Goal: Obtain resource: Obtain resource

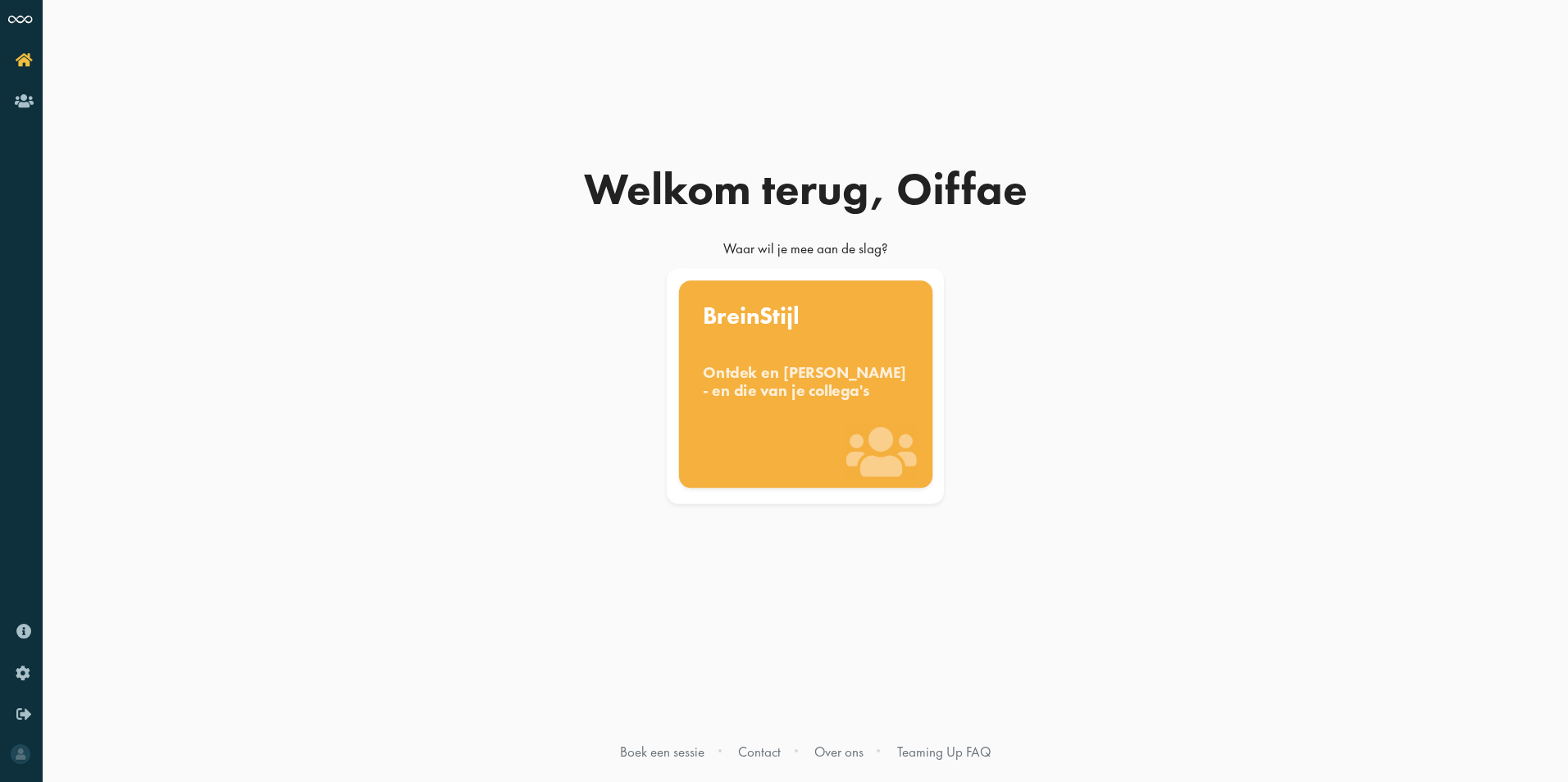
click at [805, 399] on div "Ontdek en [PERSON_NAME] - en die van je collega's" at bounding box center [805, 382] width 206 height 36
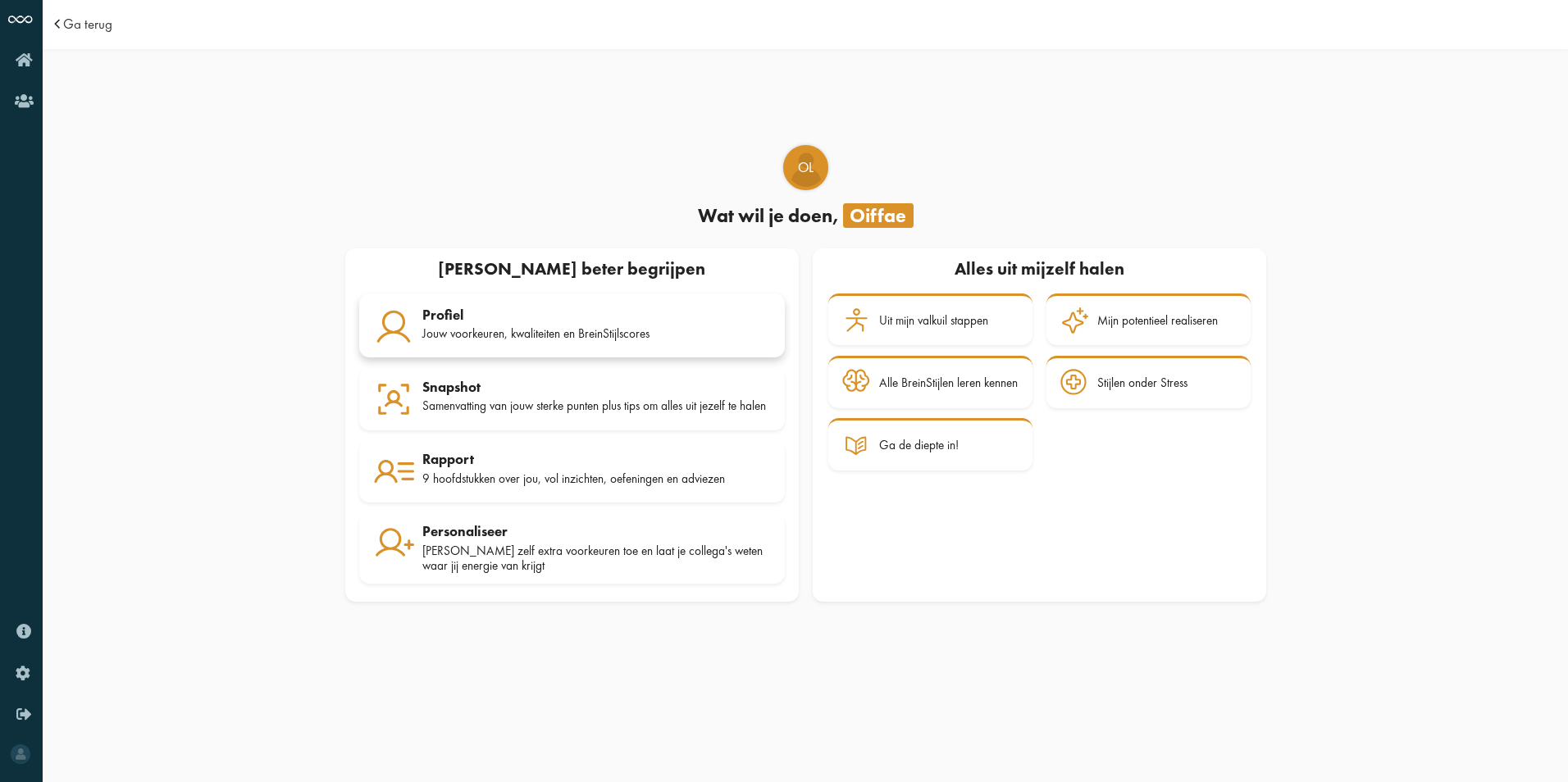
click at [586, 331] on div "Jouw voorkeuren, kwaliteiten en BreinStijlscores" at bounding box center [596, 334] width 349 height 15
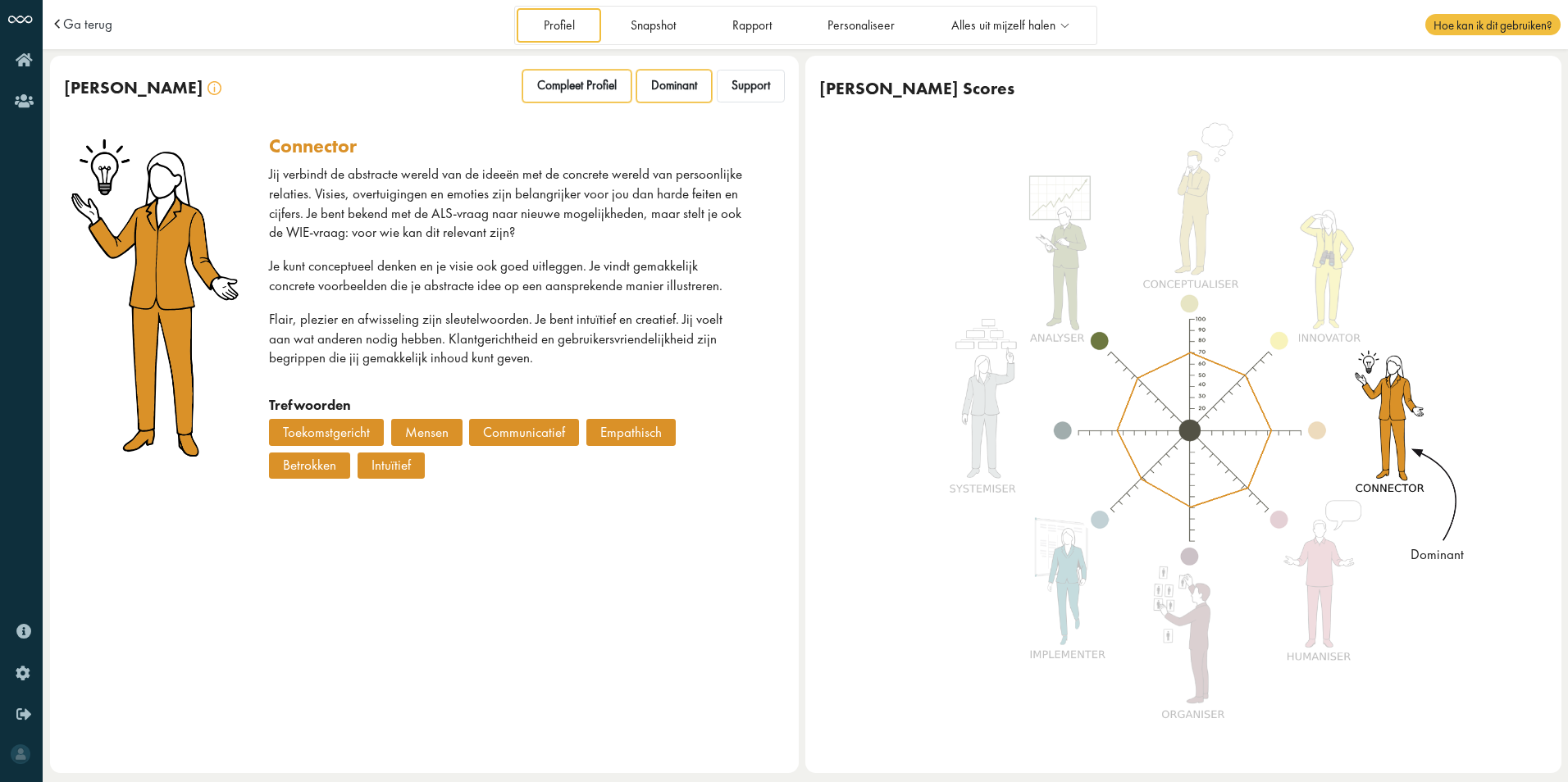
click at [579, 88] on span "Compleet Profiel" at bounding box center [576, 85] width 79 height 16
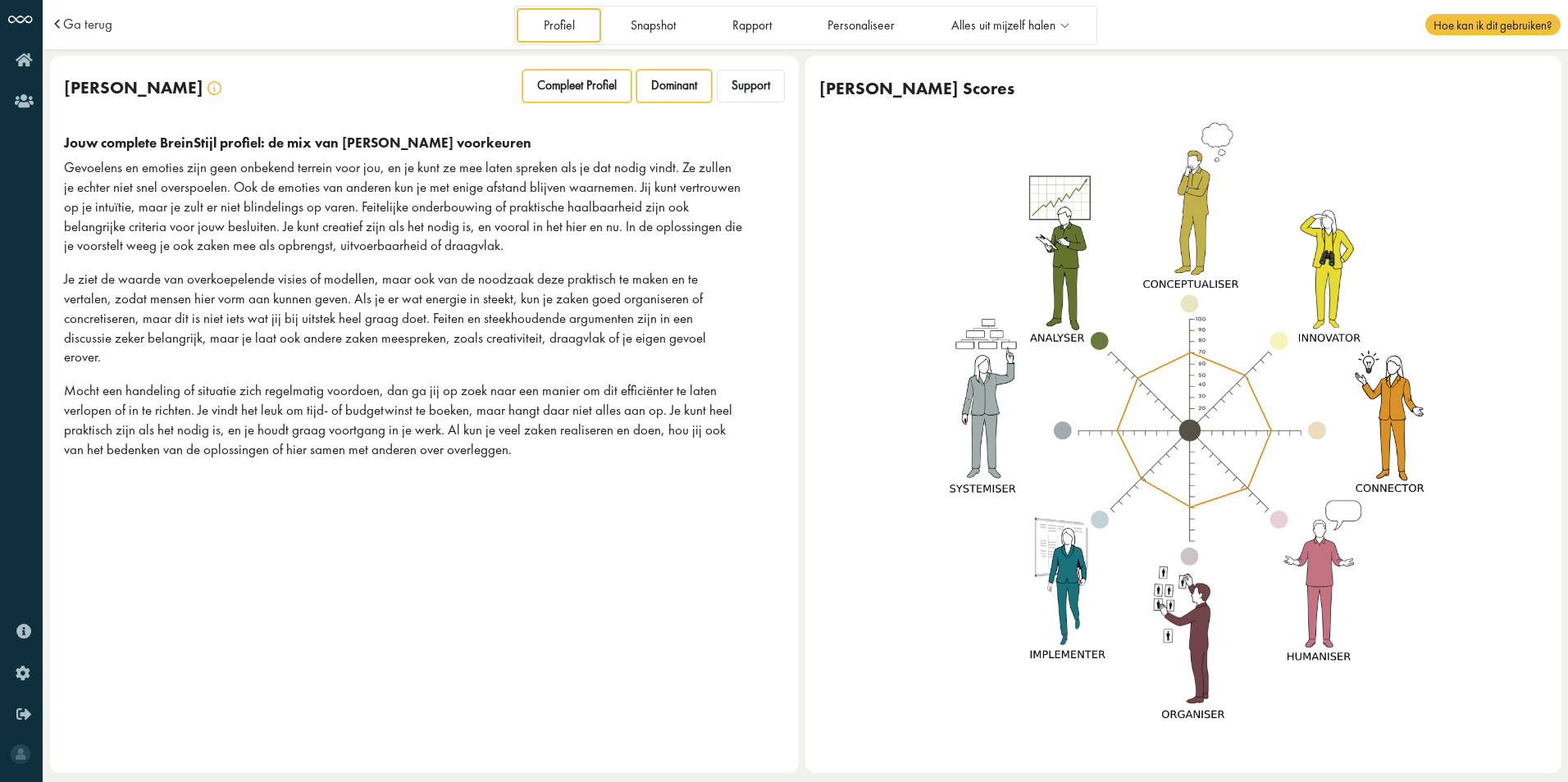
click at [693, 87] on span "Dominant" at bounding box center [674, 85] width 46 height 16
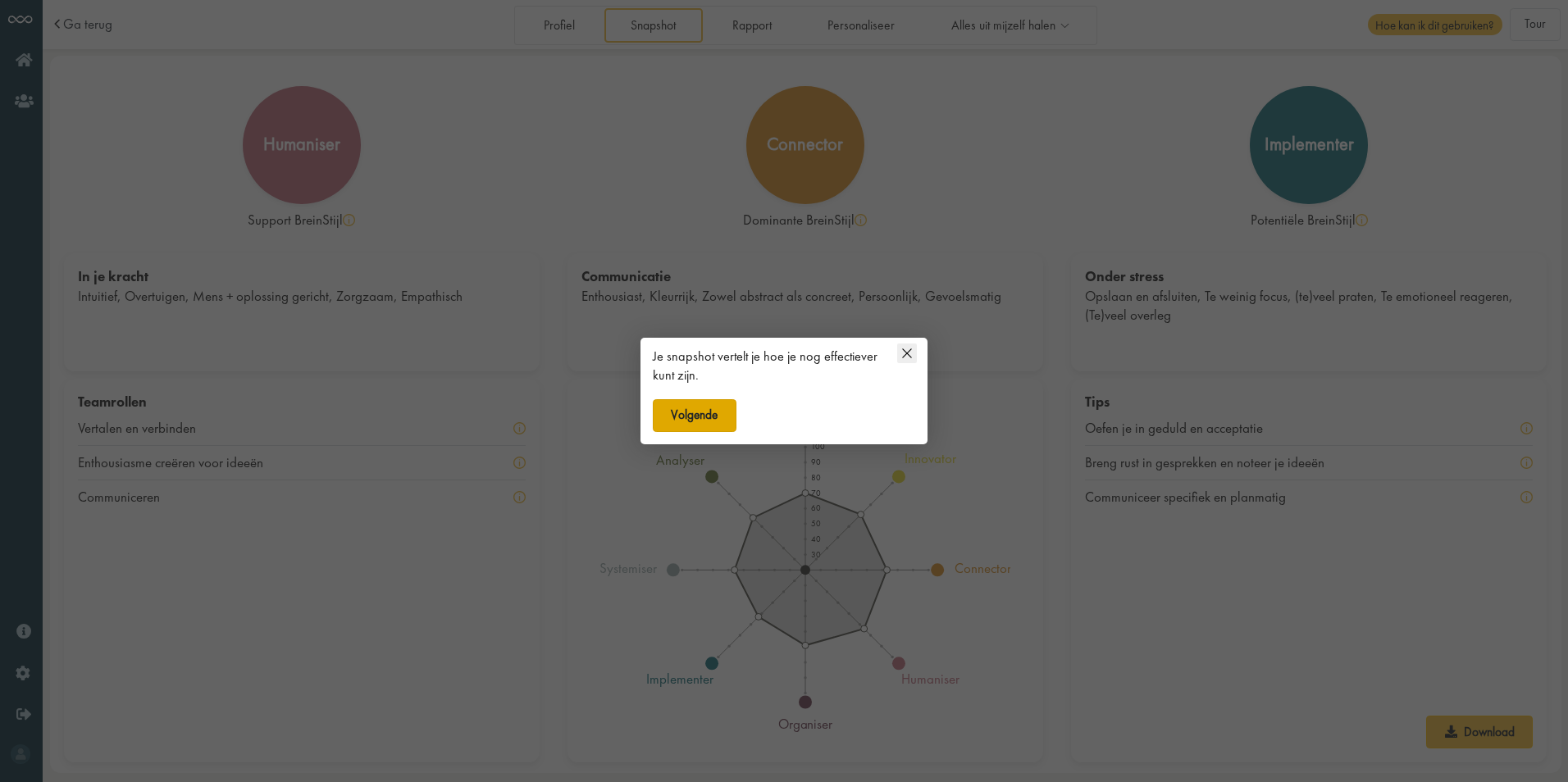
click at [715, 412] on button "Volgende" at bounding box center [694, 415] width 83 height 33
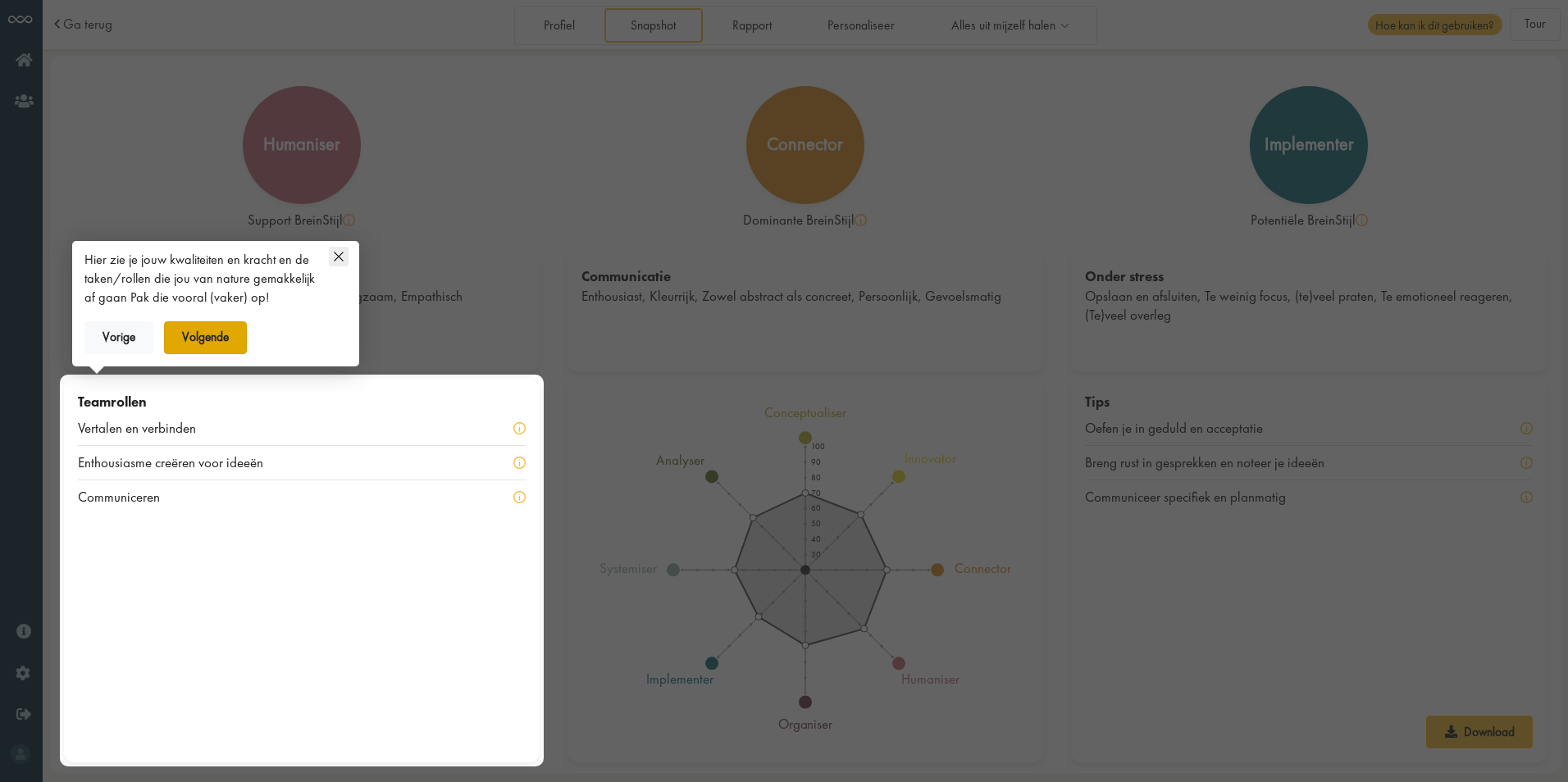
click at [214, 337] on button "Volgende" at bounding box center [205, 338] width 83 height 33
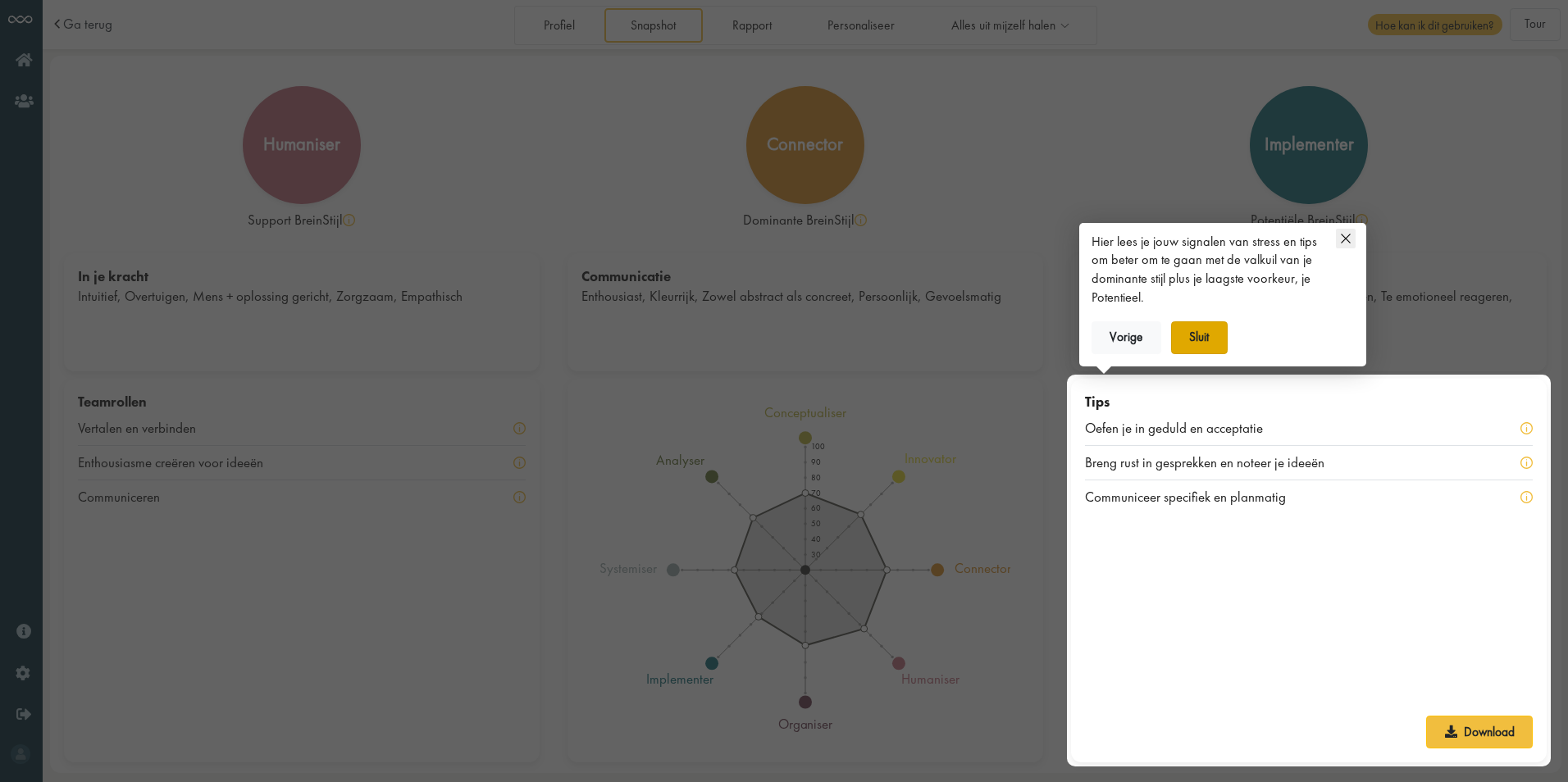
click at [1209, 337] on button "Sluit" at bounding box center [1199, 338] width 57 height 33
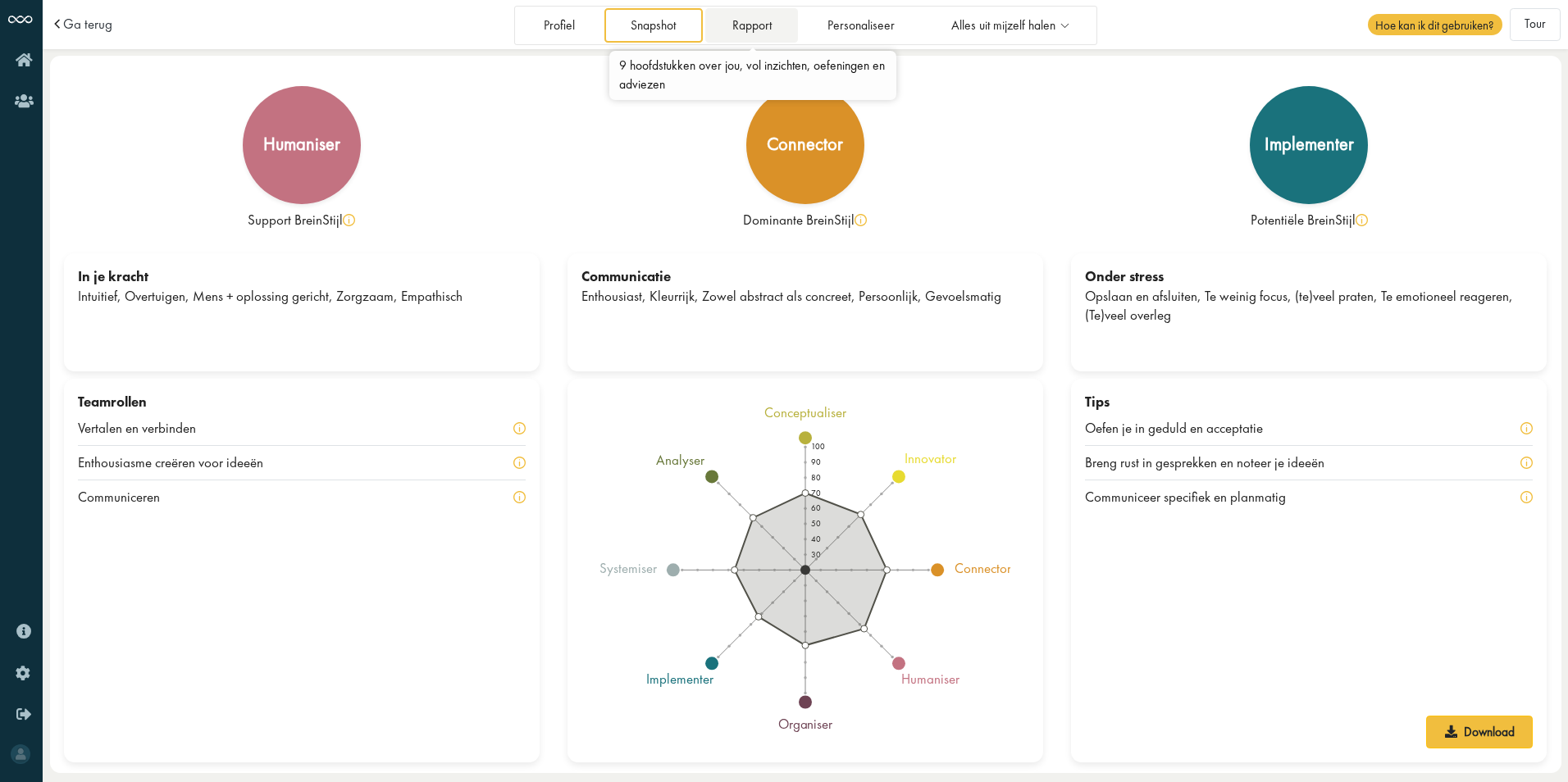
click at [766, 24] on link "Rapport" at bounding box center [751, 25] width 92 height 34
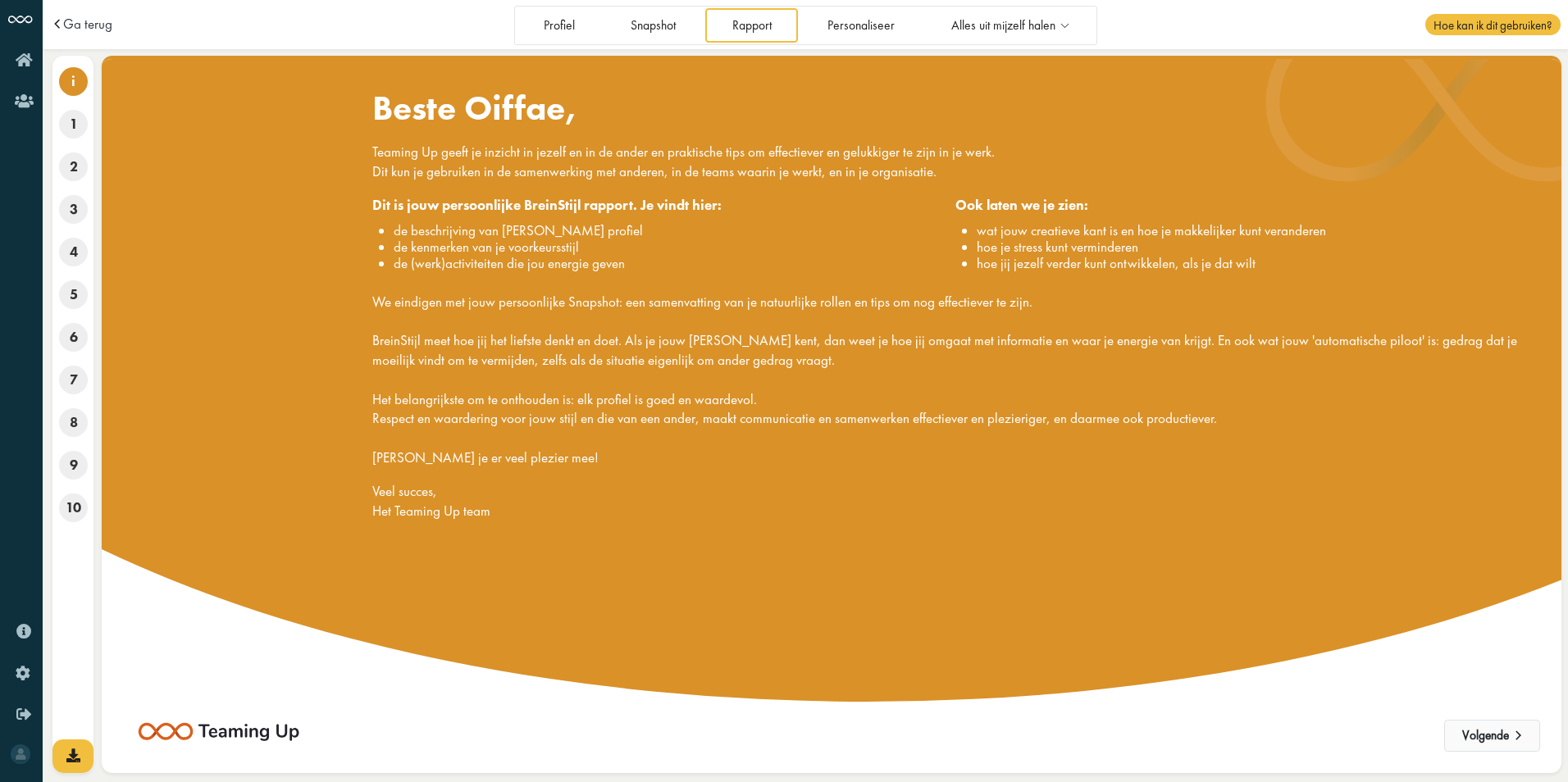
click at [1488, 736] on button "Volgende" at bounding box center [1491, 736] width 96 height 33
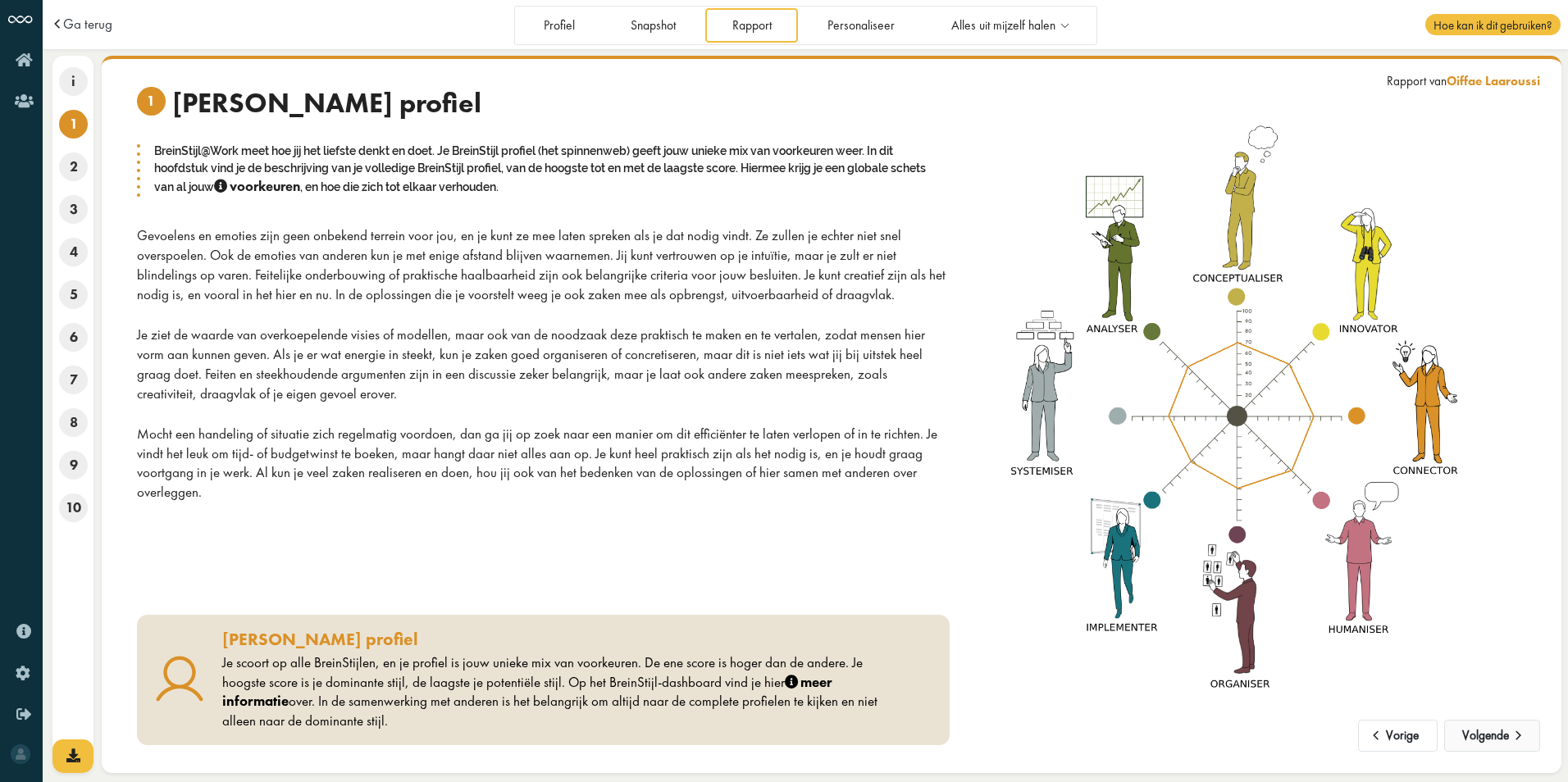
click at [1485, 734] on button "Volgende" at bounding box center [1491, 736] width 96 height 33
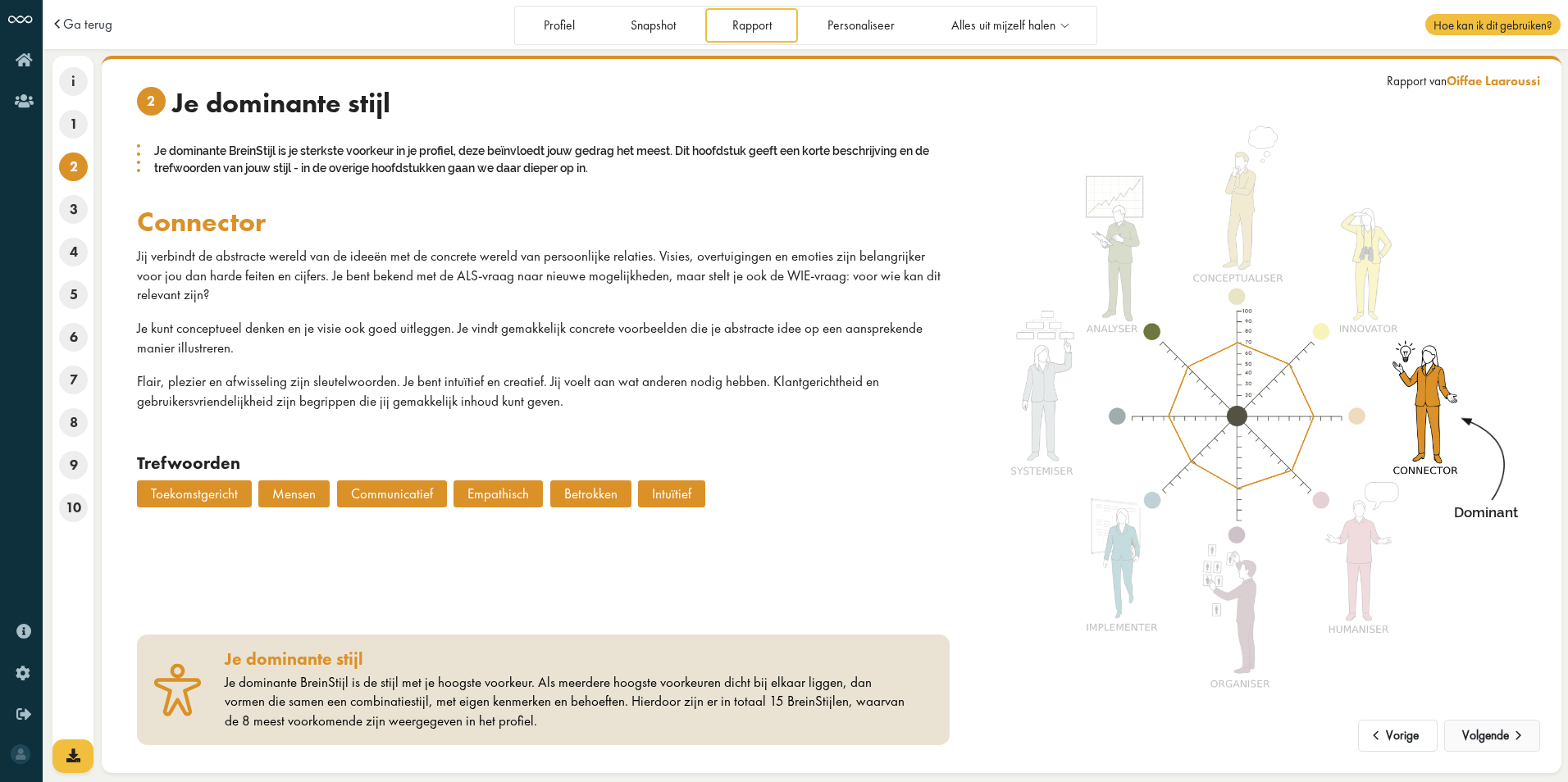
click at [1485, 734] on button "Volgende" at bounding box center [1491, 736] width 96 height 33
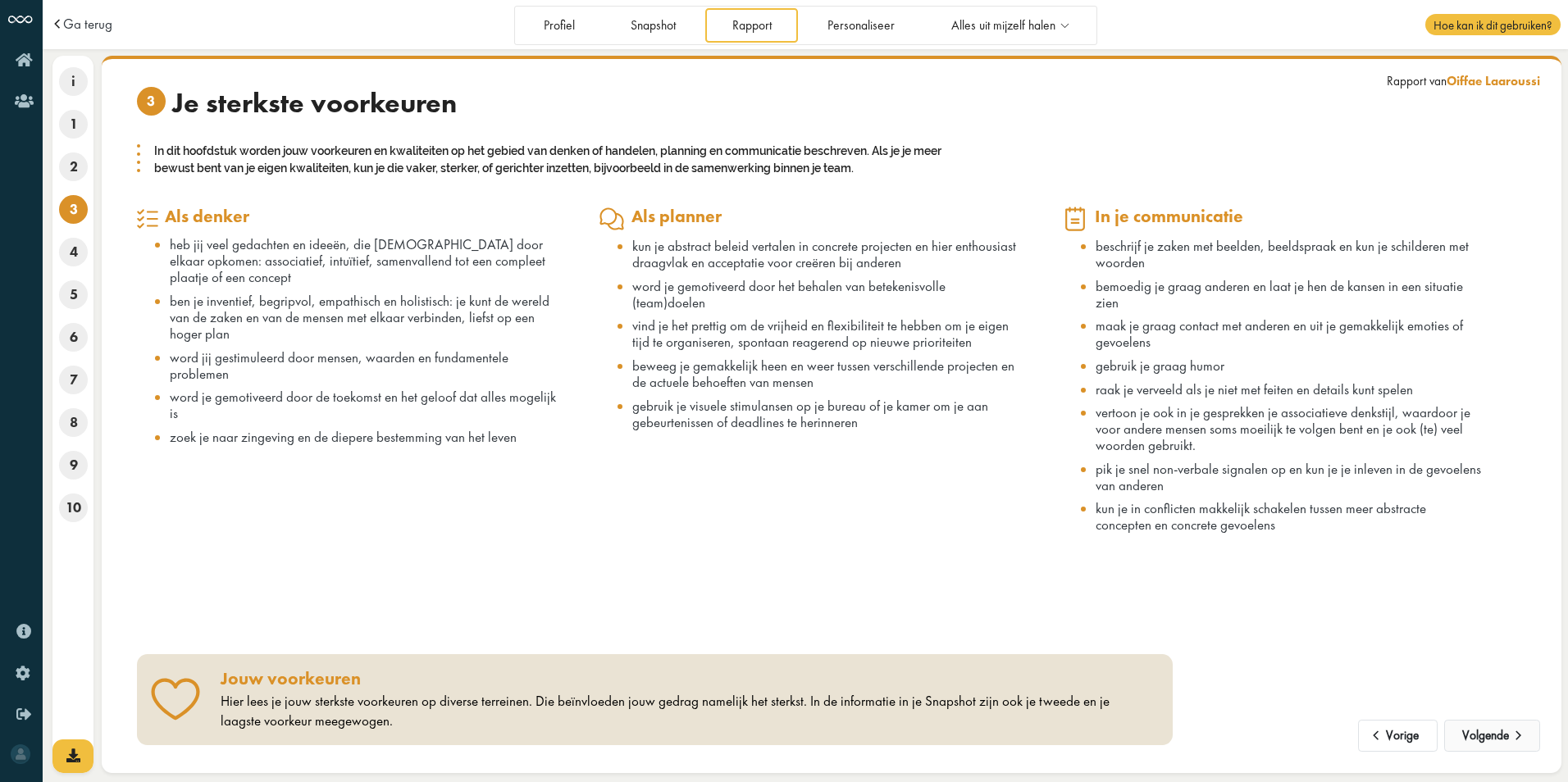
click at [1485, 734] on button "Volgende" at bounding box center [1491, 736] width 96 height 33
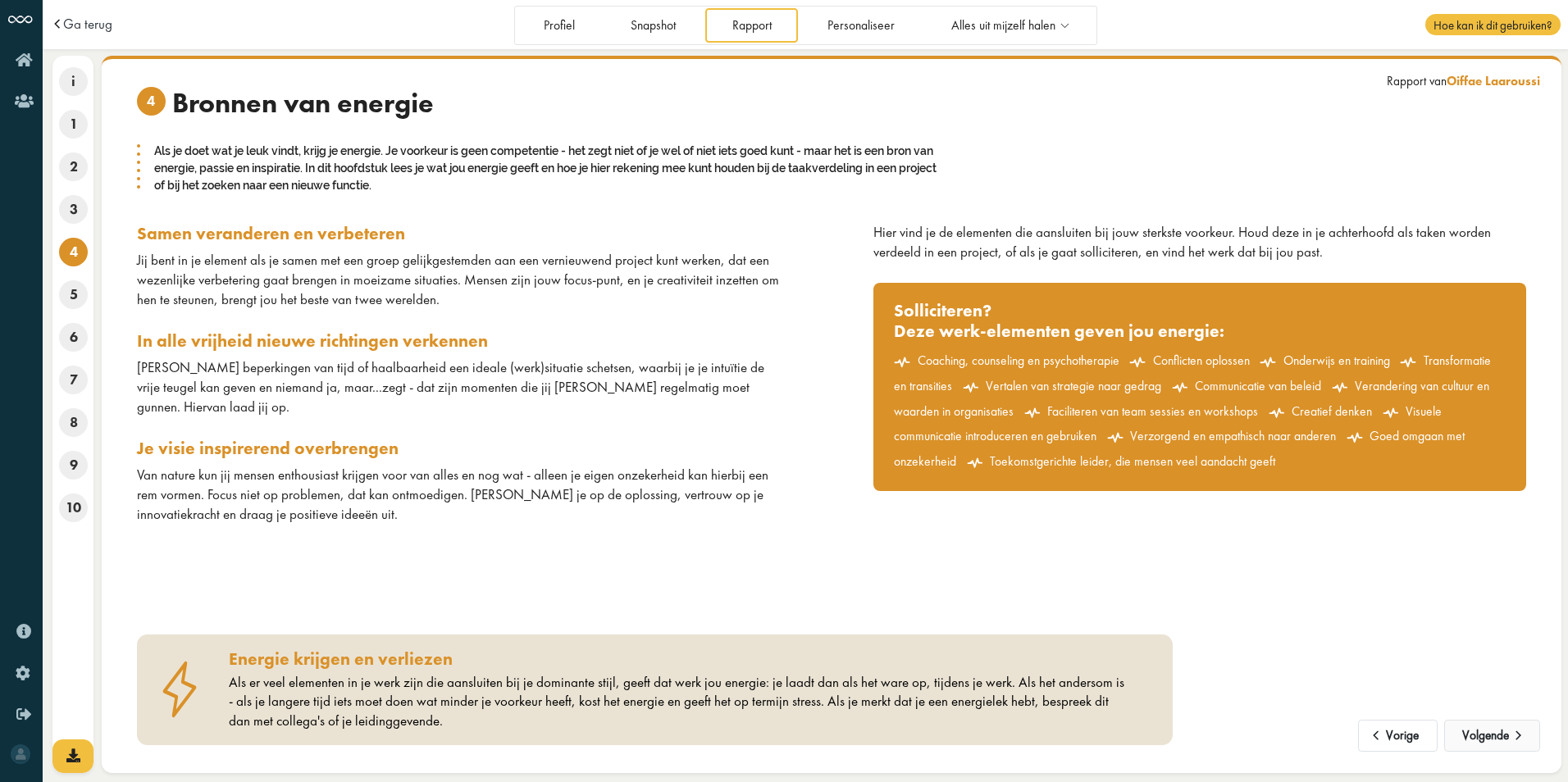
click at [1485, 734] on button "Volgende" at bounding box center [1491, 736] width 96 height 33
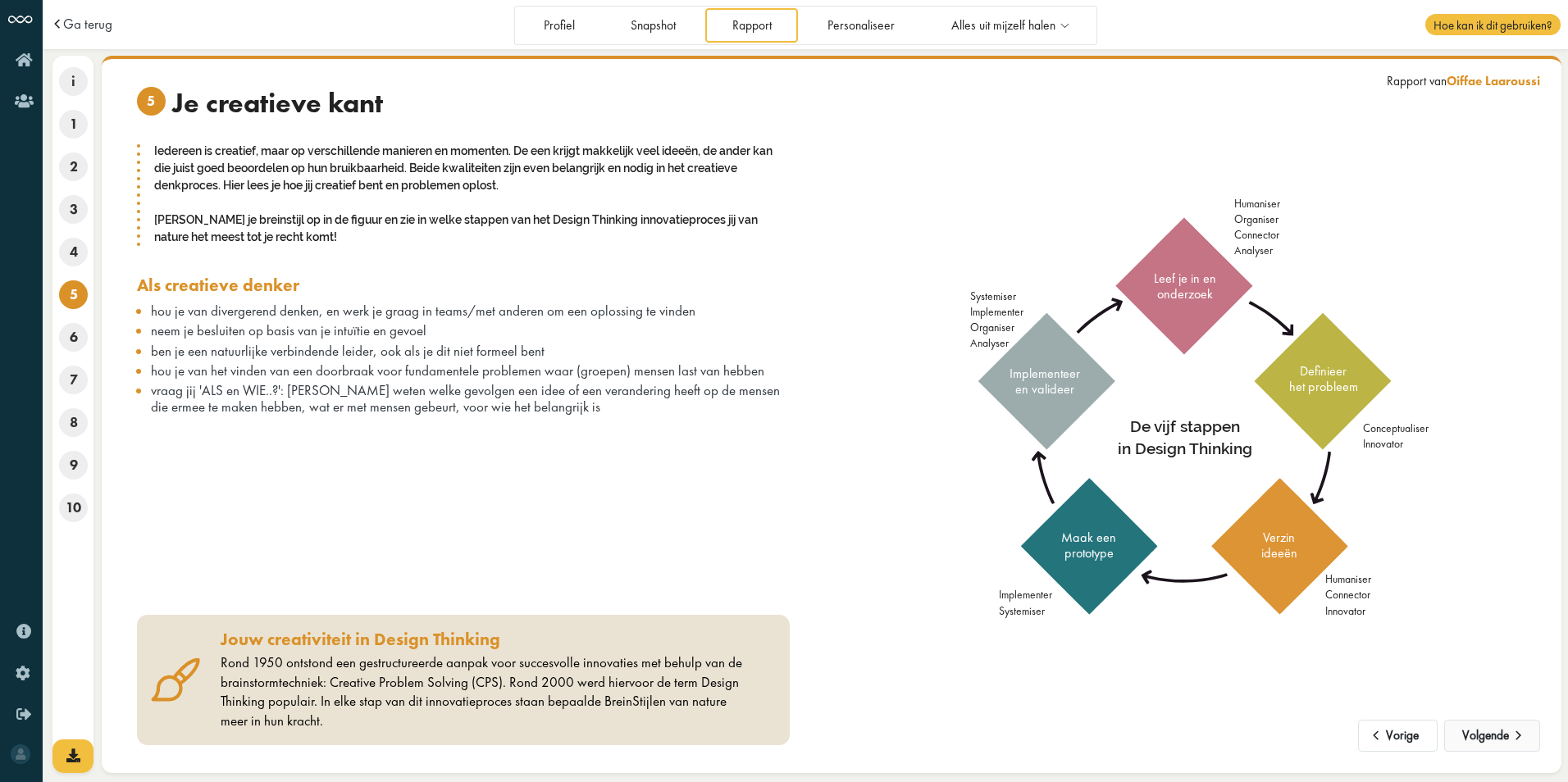
click at [1485, 734] on button "Volgende" at bounding box center [1491, 736] width 96 height 33
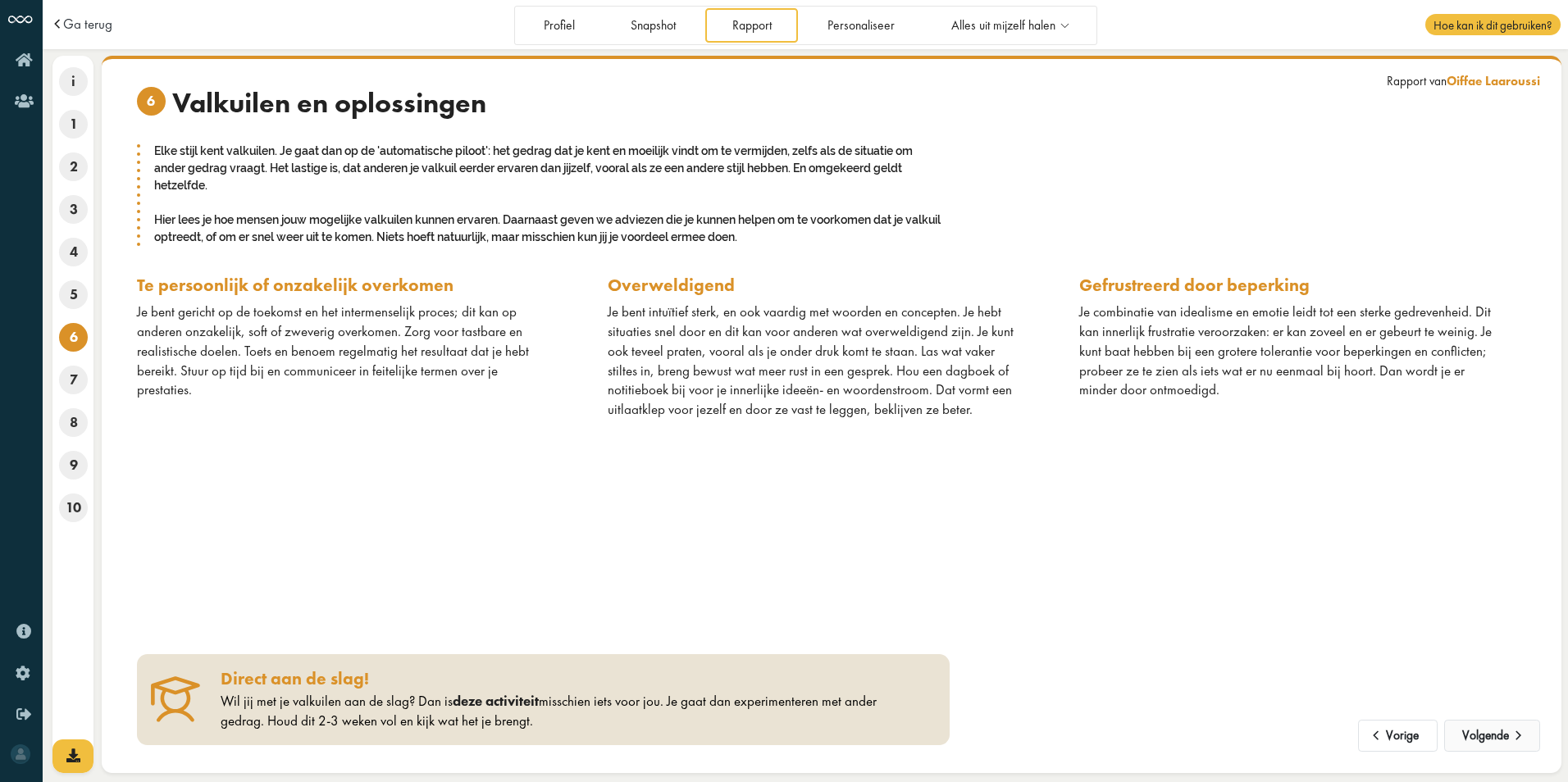
click at [1484, 733] on button "Volgende" at bounding box center [1491, 736] width 96 height 33
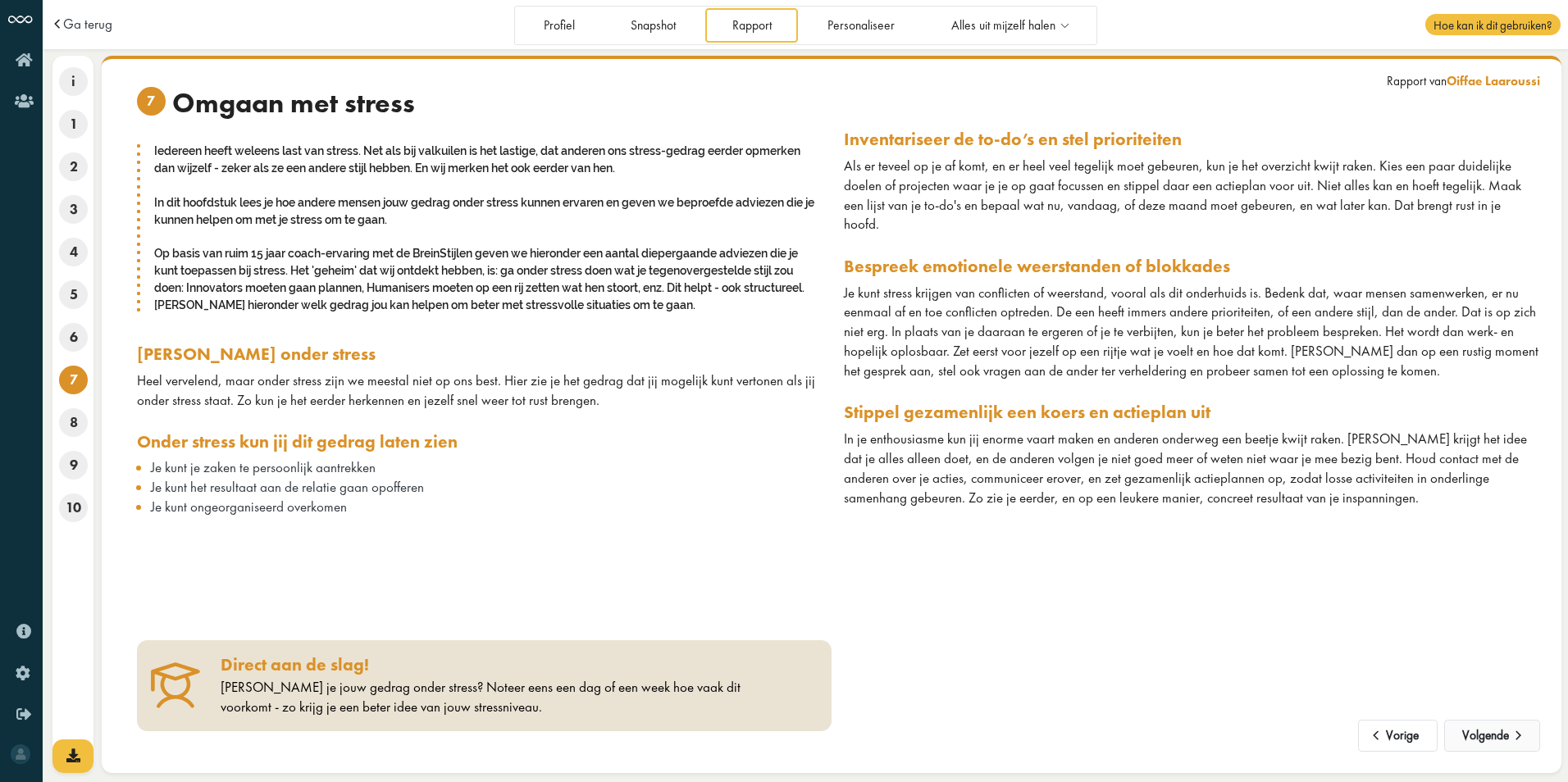
click at [1484, 733] on button "Volgende" at bounding box center [1491, 736] width 96 height 33
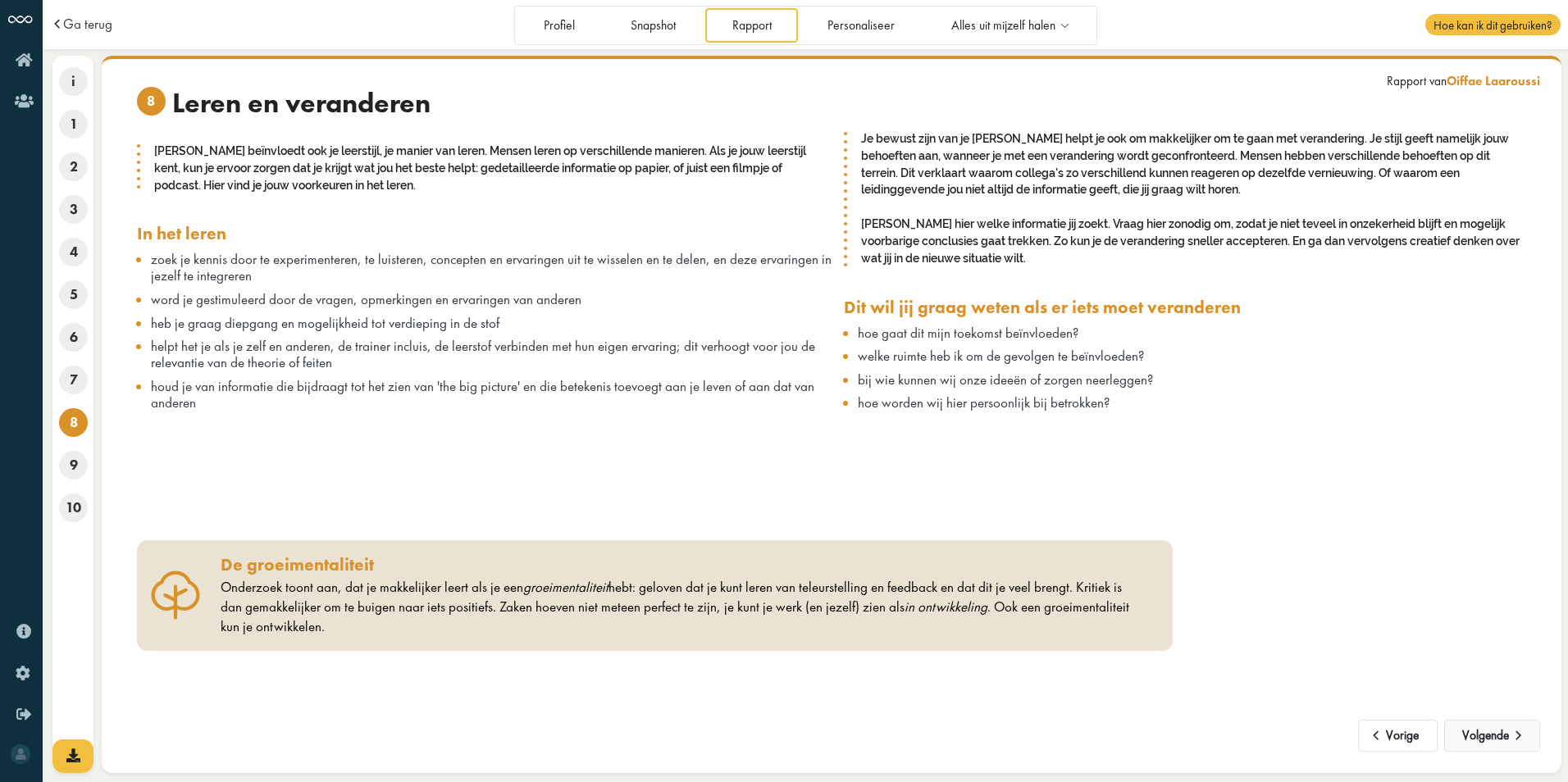
click at [1483, 733] on button "Volgende" at bounding box center [1491, 736] width 96 height 33
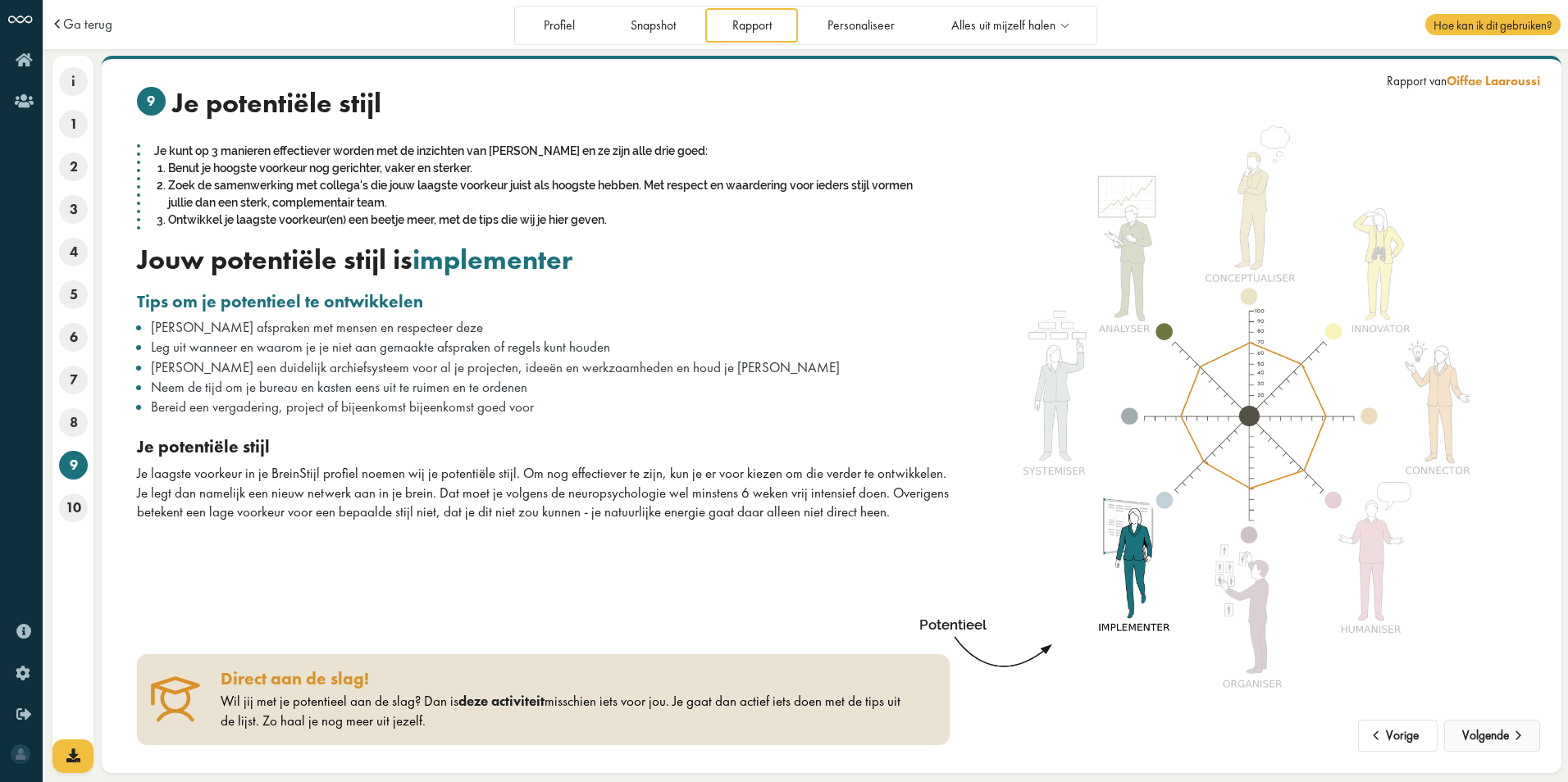
click at [1485, 737] on button "Volgende" at bounding box center [1491, 736] width 96 height 33
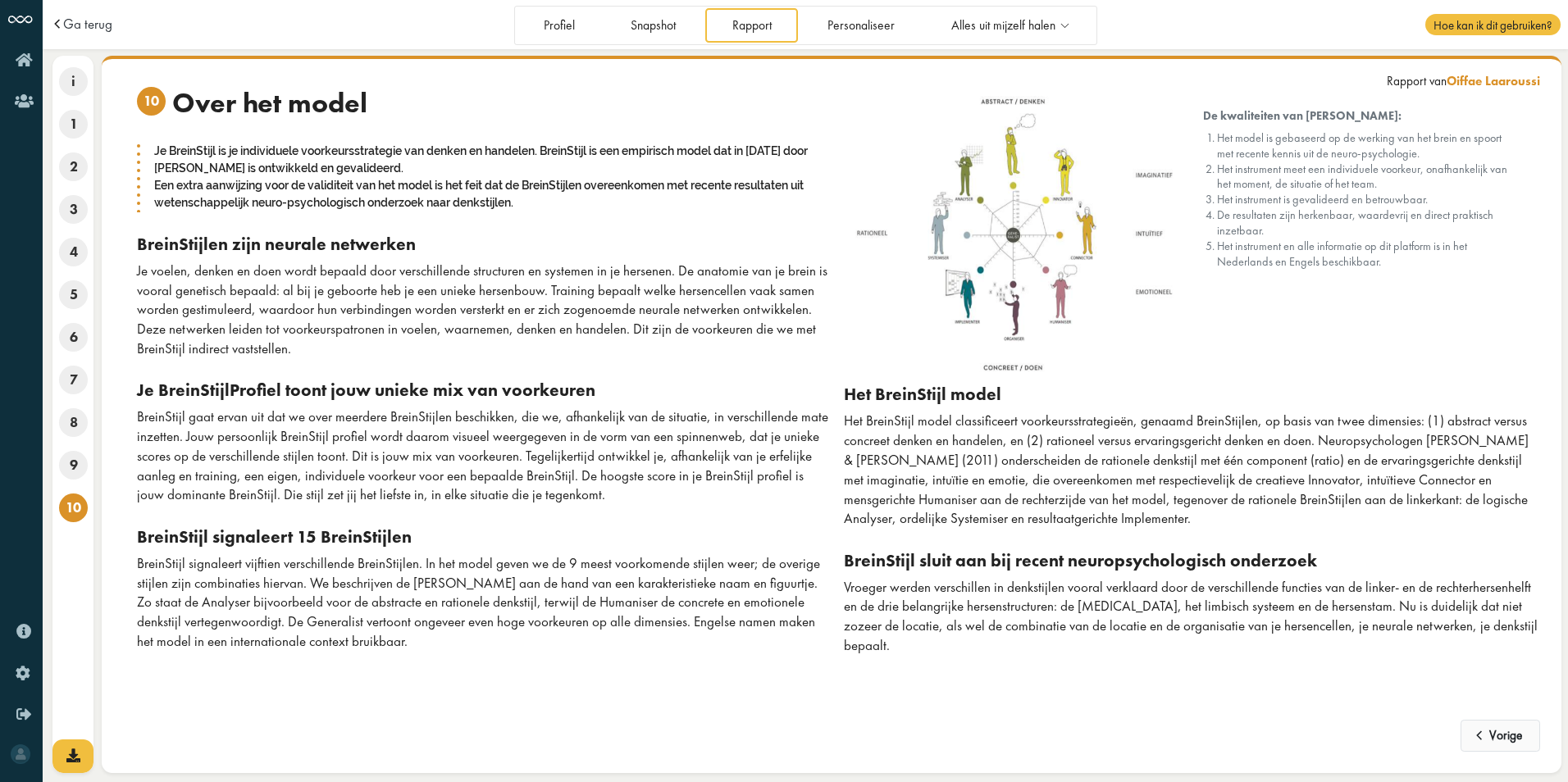
click at [1480, 733] on span at bounding box center [1480, 730] width 17 height 14
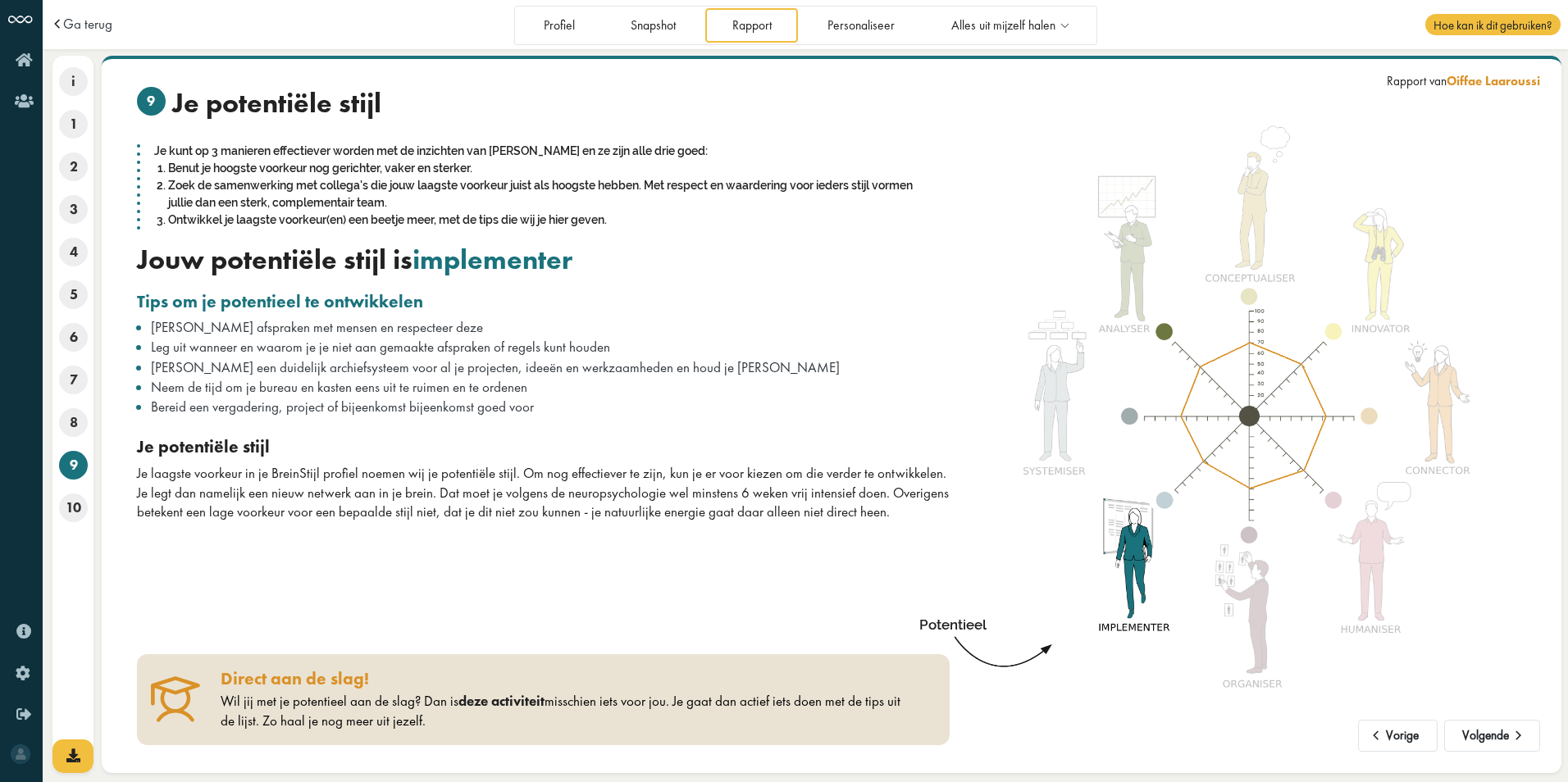
click at [490, 700] on link "deze activiteit" at bounding box center [501, 700] width 86 height 18
click at [857, 31] on link "Personaliseer" at bounding box center [861, 25] width 120 height 34
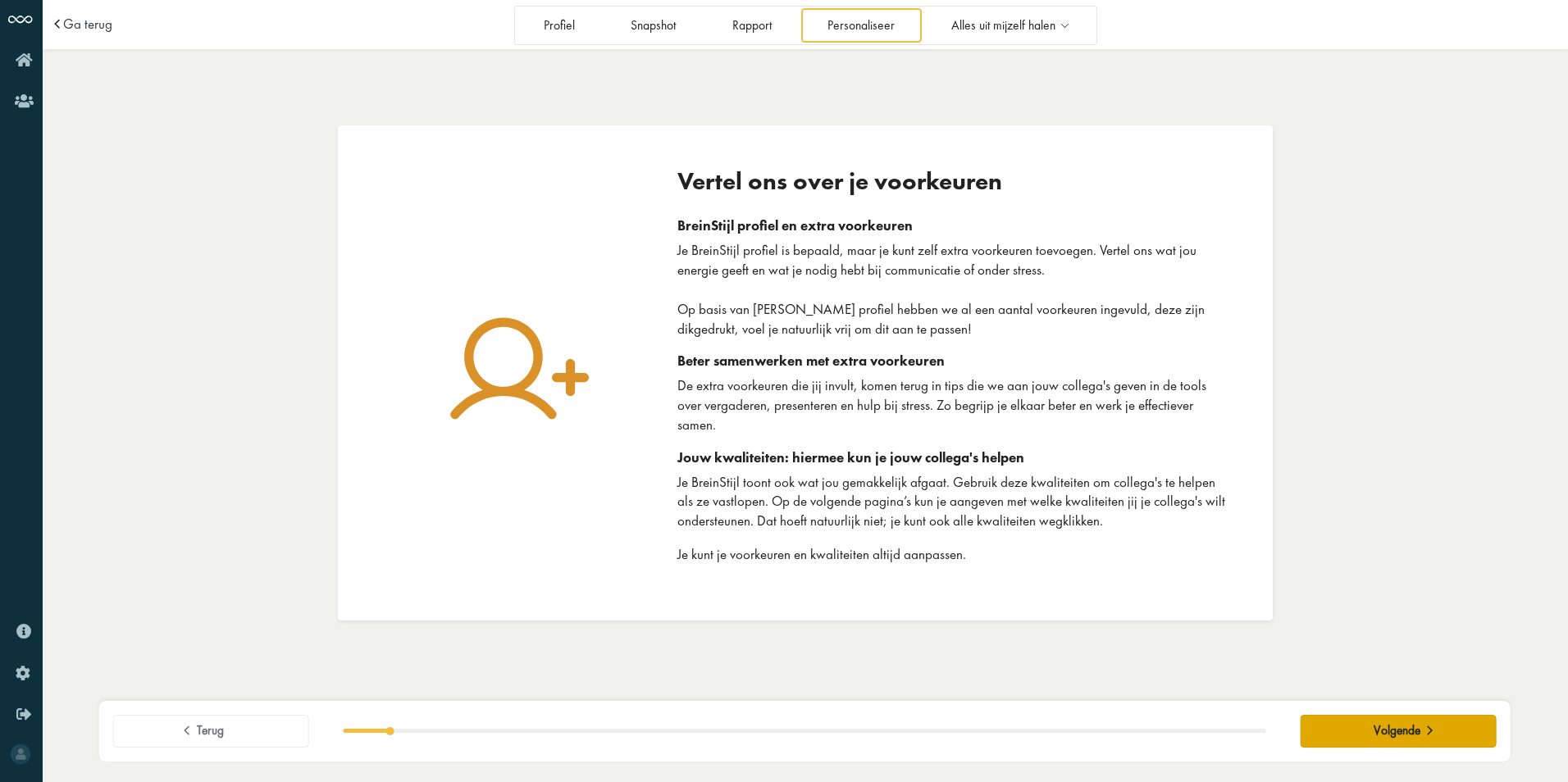
click at [1402, 728] on span "Volgende" at bounding box center [1397, 730] width 47 height 16
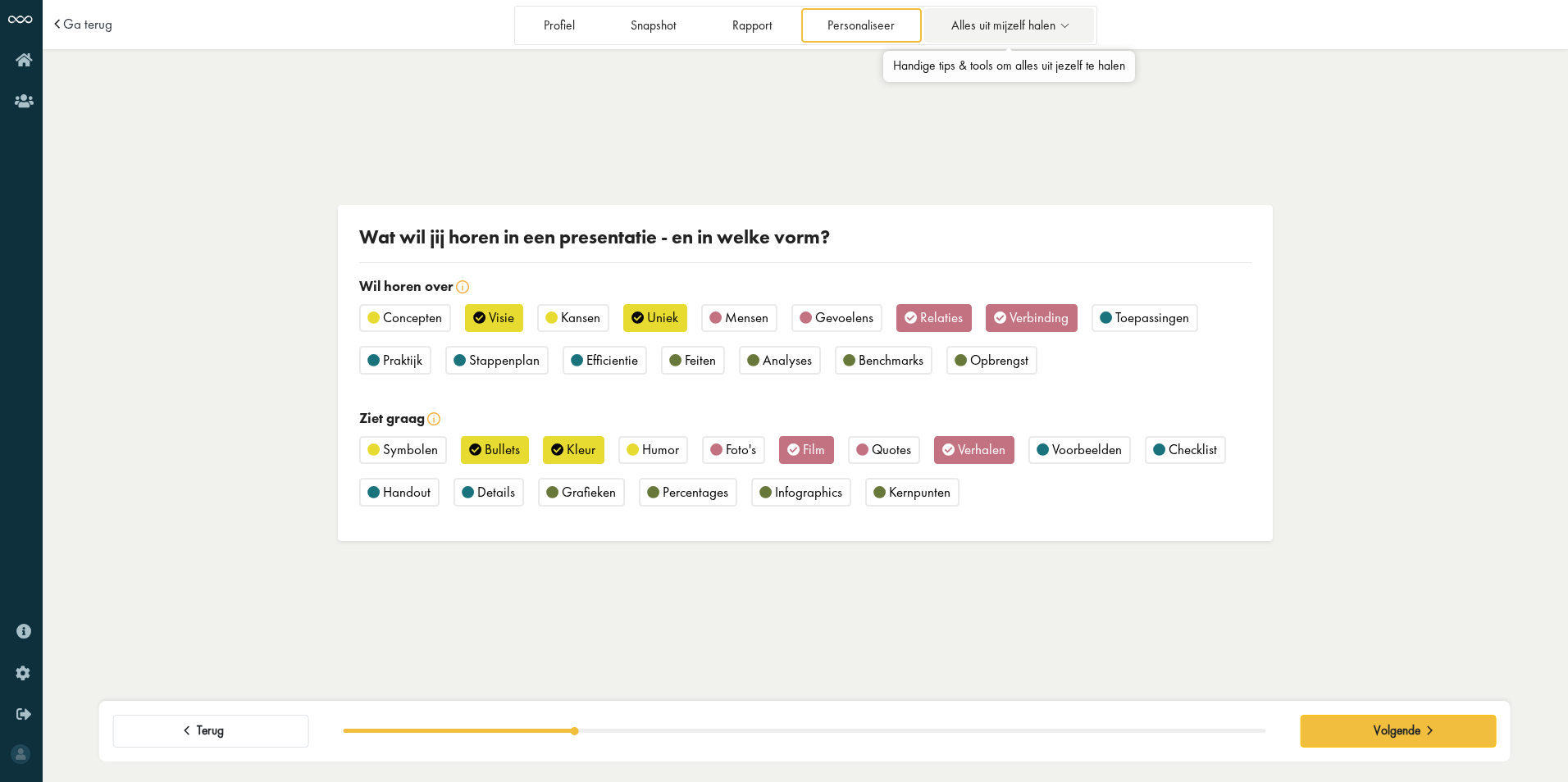
click at [975, 19] on span "Alles uit mijzelf halen" at bounding box center [1003, 26] width 104 height 14
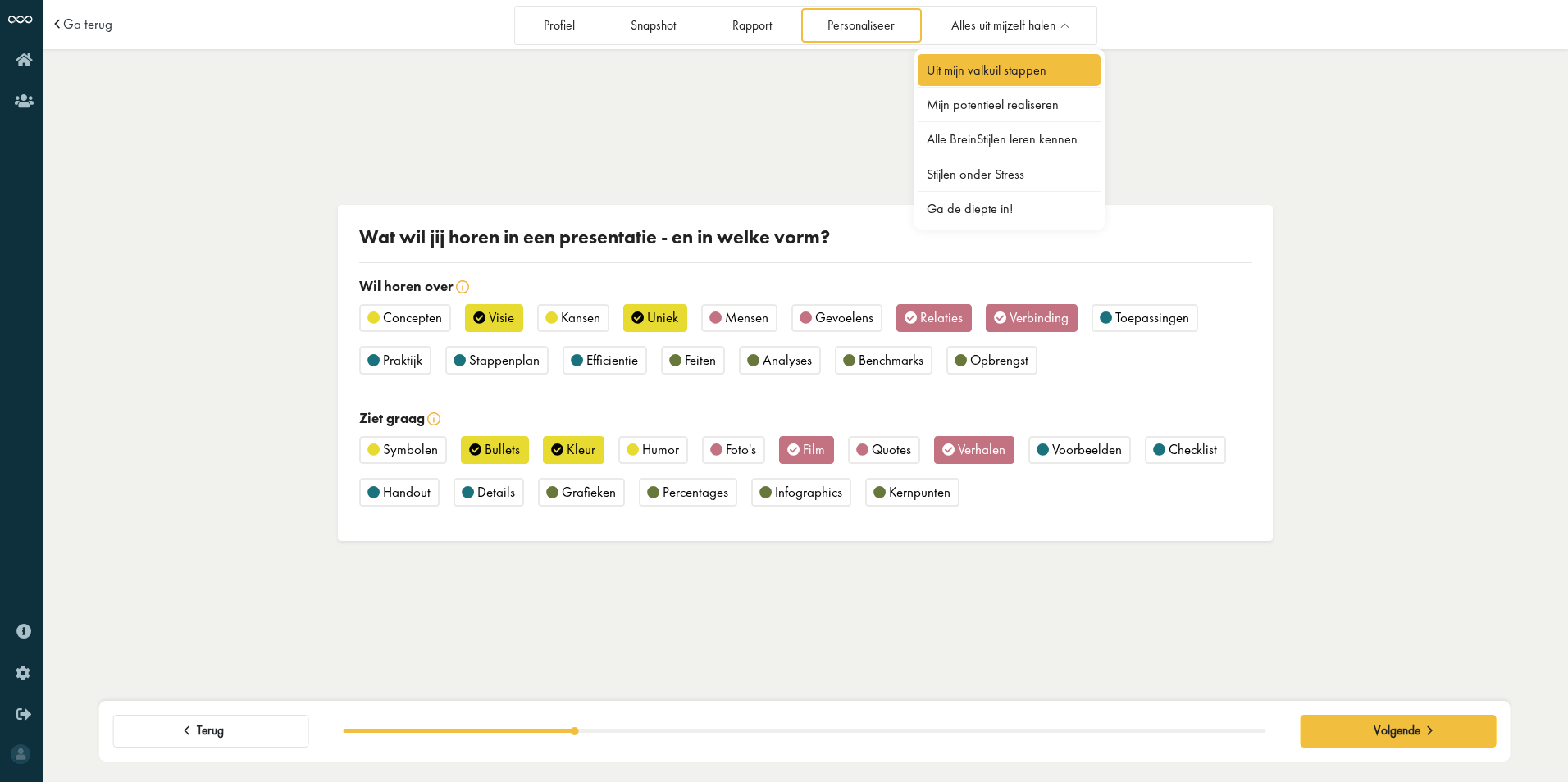
click at [995, 66] on link "Uit mijn valkuil stappen" at bounding box center [1009, 70] width 184 height 32
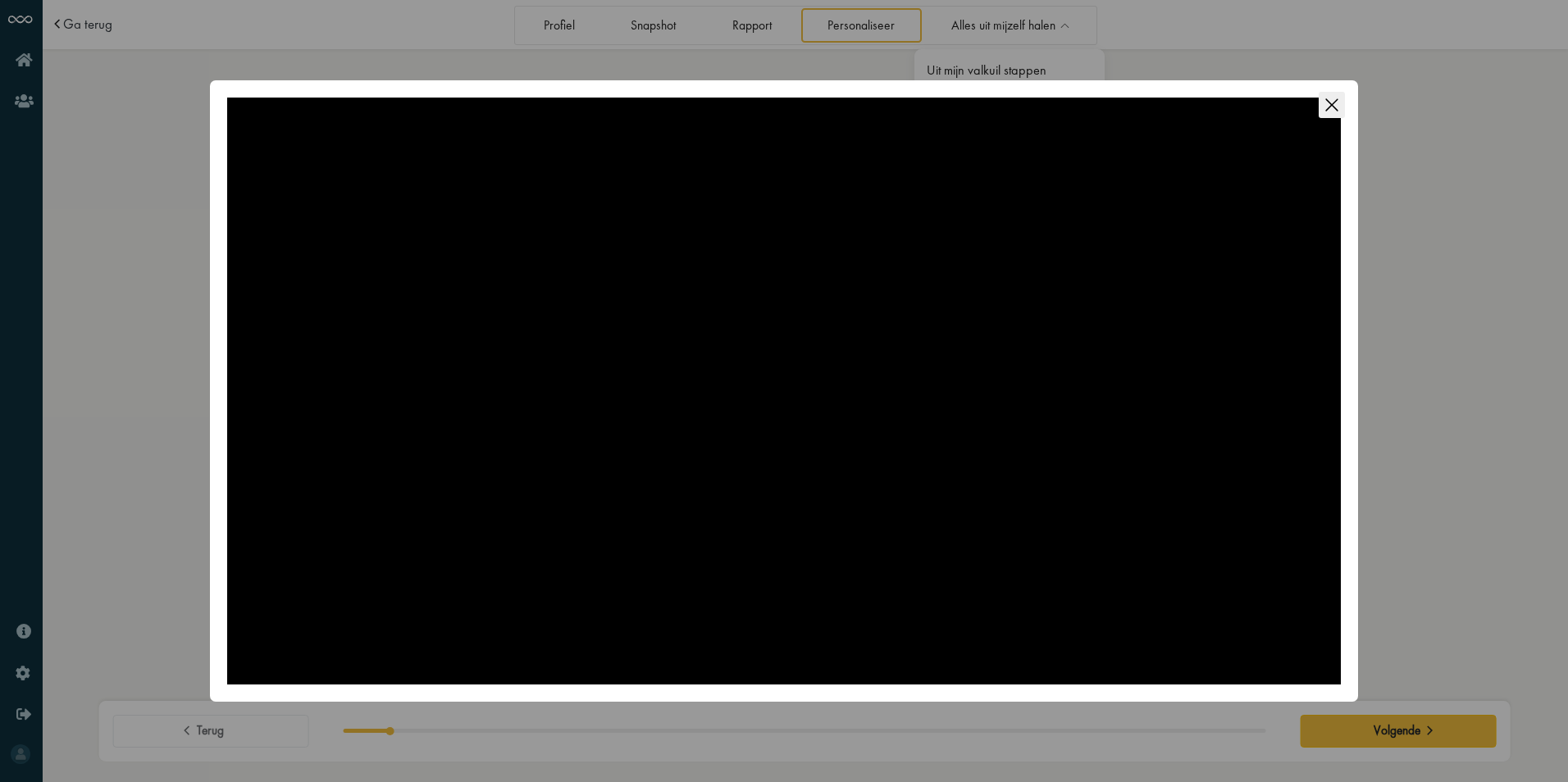
click at [913, 324] on div at bounding box center [783, 391] width 1114 height 587
click at [1336, 105] on icon "Close this dialog" at bounding box center [1331, 105] width 26 height 26
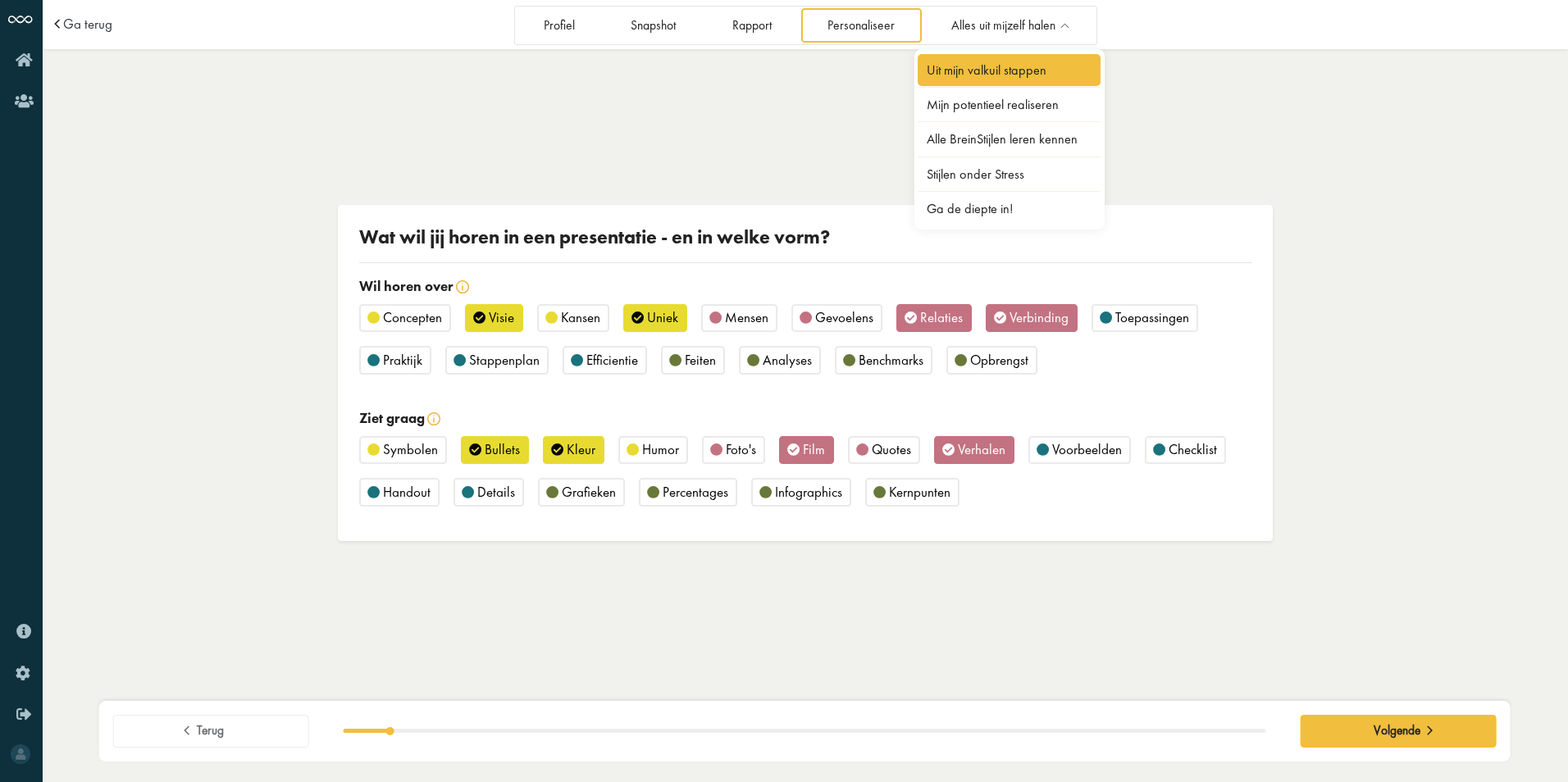
click at [1049, 74] on link "Uit mijn valkuil stappen" at bounding box center [1009, 70] width 184 height 32
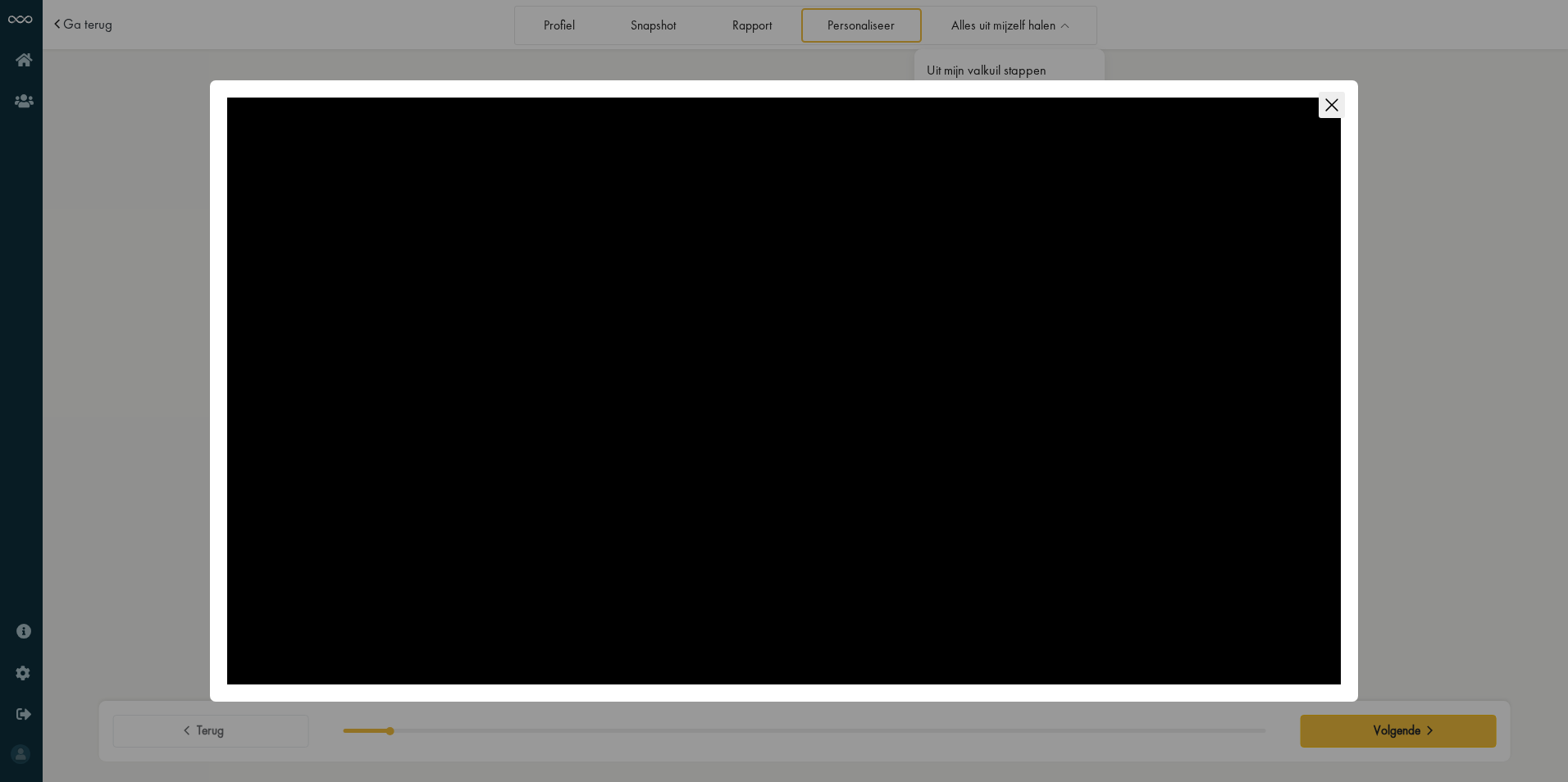
click at [604, 345] on div at bounding box center [783, 391] width 1114 height 587
drag, startPoint x: 1333, startPoint y: 105, endPoint x: 1308, endPoint y: 95, distance: 26.9
click at [1334, 105] on icon "Close this dialog" at bounding box center [1331, 105] width 26 height 26
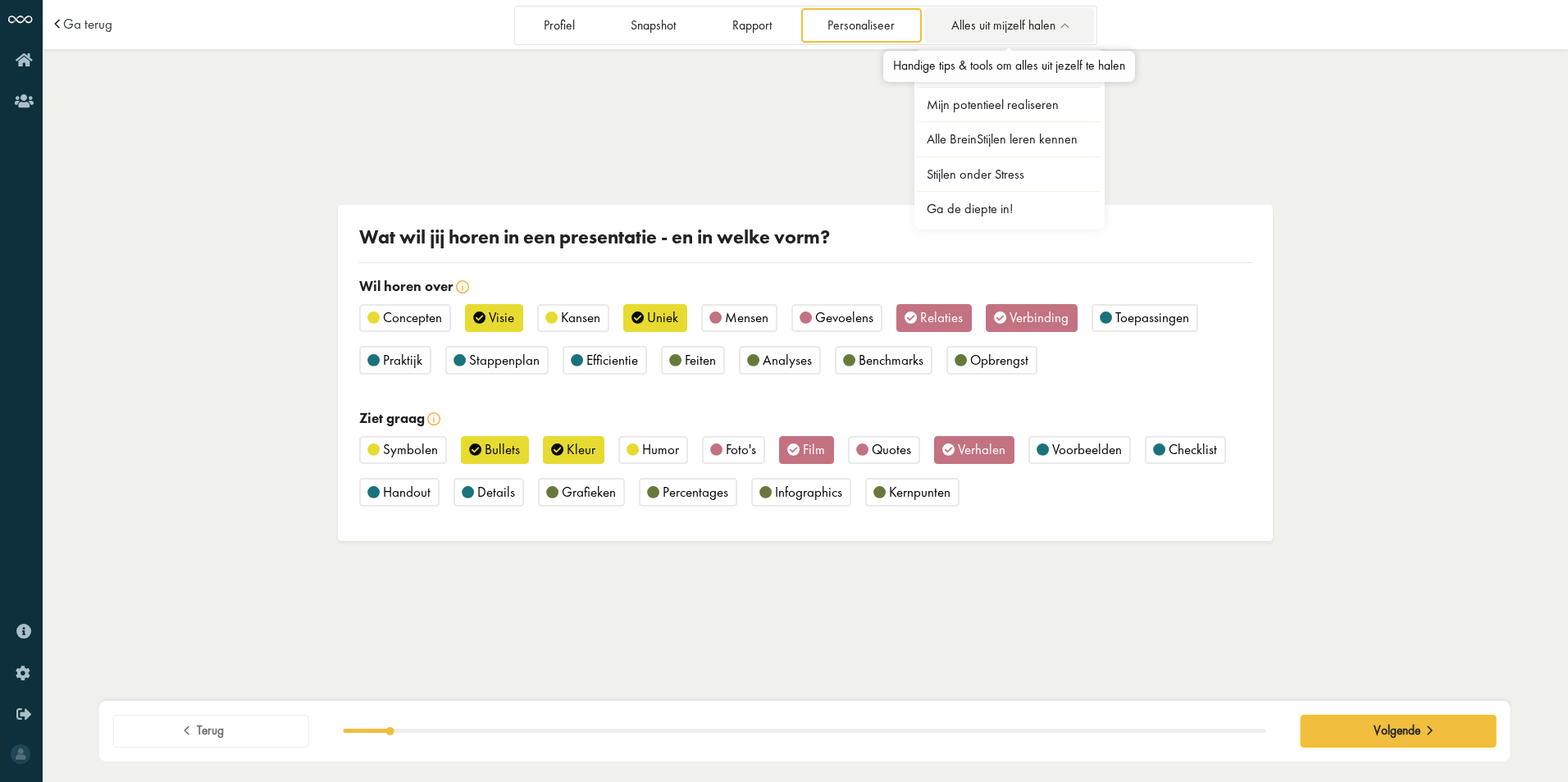
click at [990, 24] on span "Alles uit mijzelf halen" at bounding box center [1003, 26] width 104 height 14
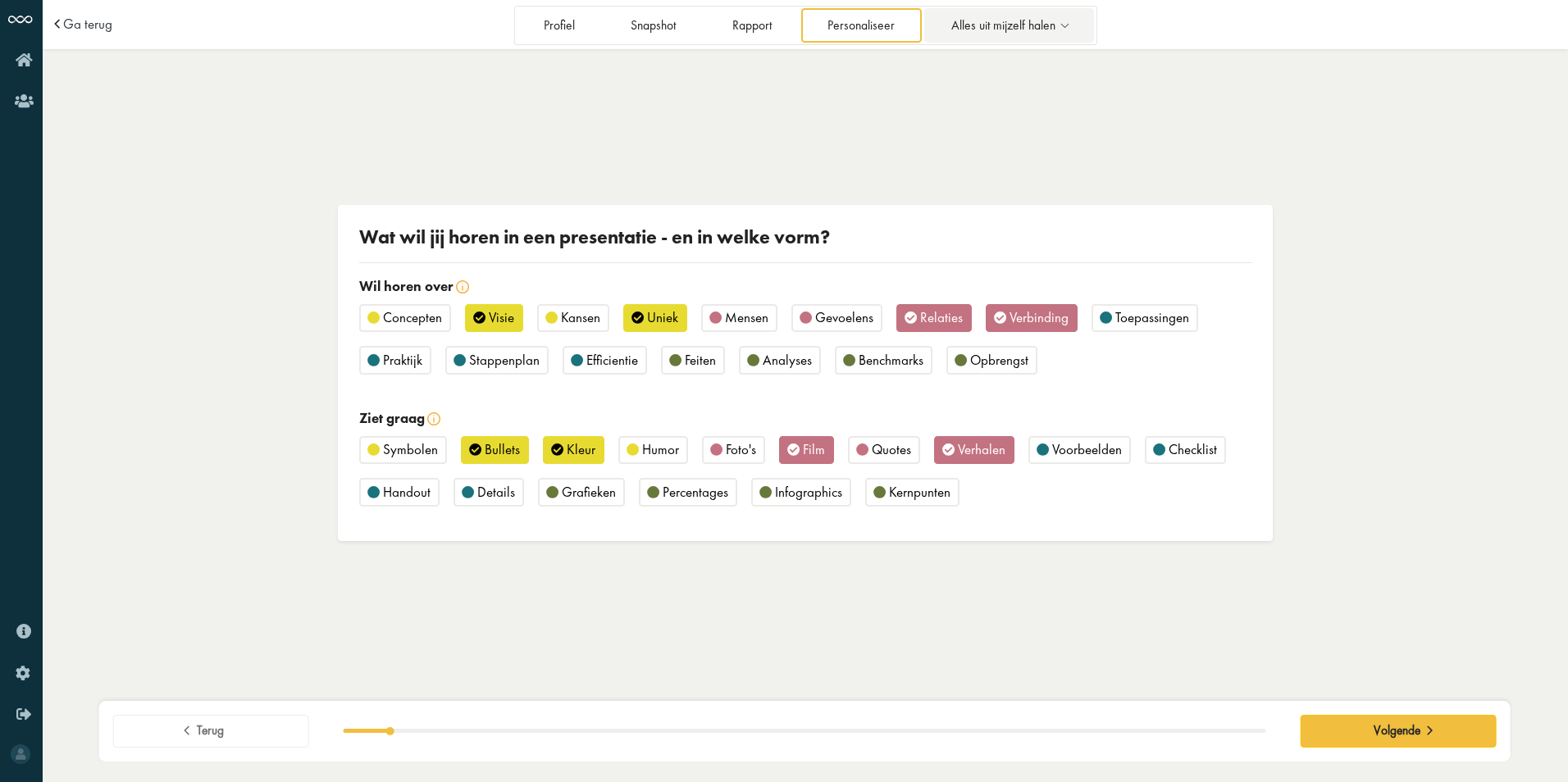
click at [990, 24] on span "Alles uit mijzelf halen" at bounding box center [1003, 26] width 104 height 14
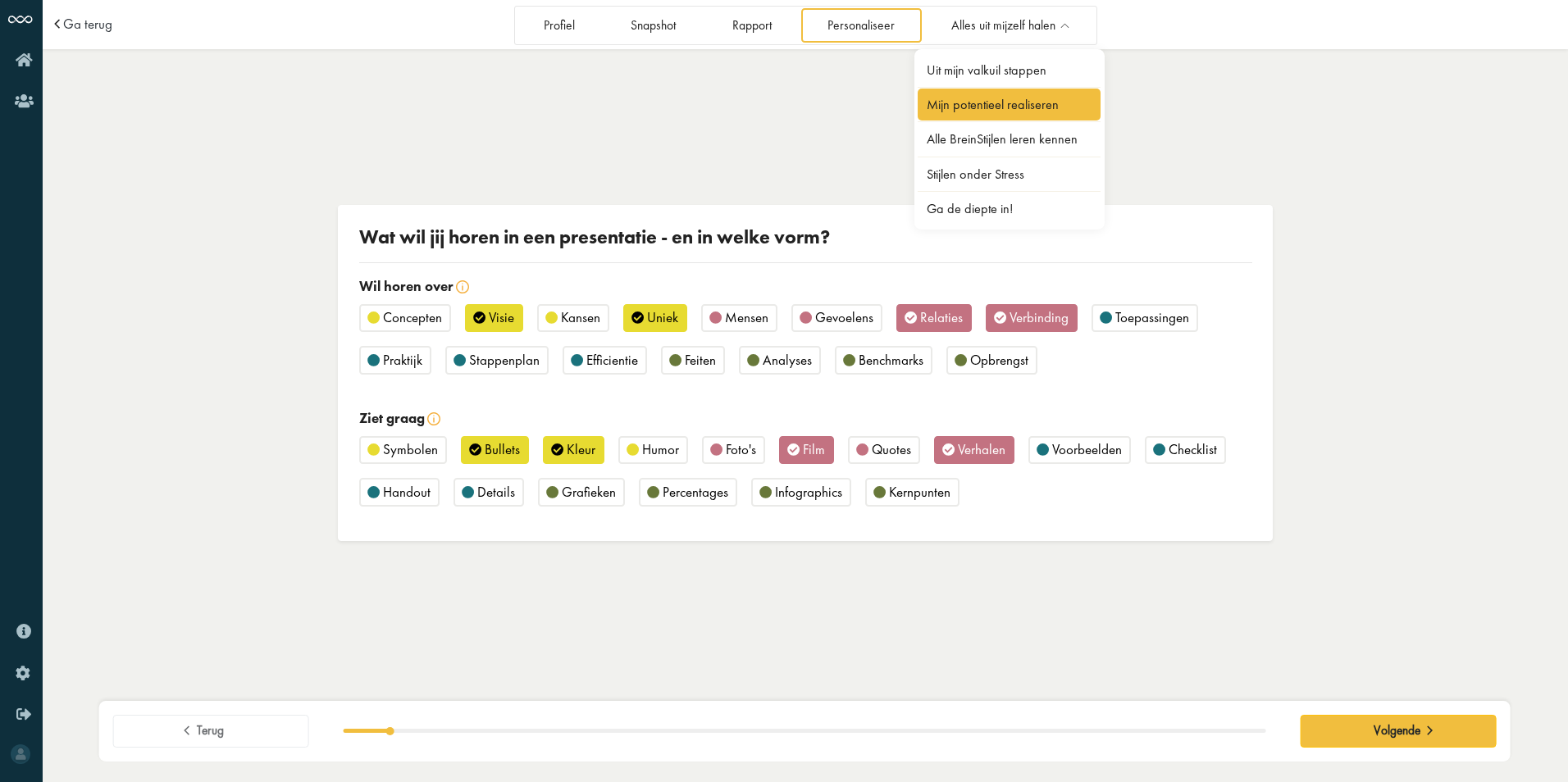
click at [967, 107] on link "Mijn potentieel realiseren" at bounding box center [1009, 104] width 184 height 32
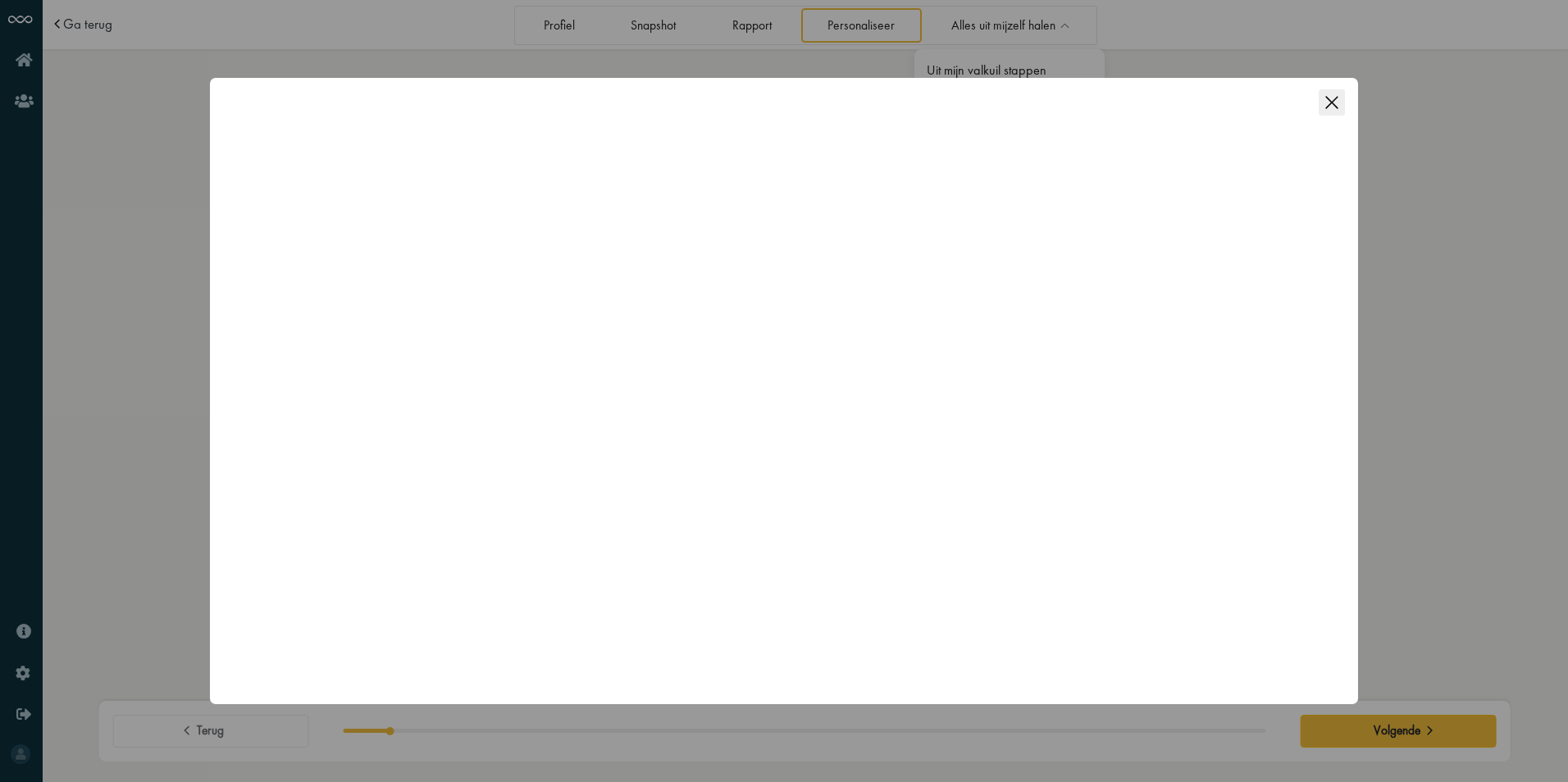
click at [1334, 91] on icon "Close this dialog" at bounding box center [1331, 102] width 26 height 26
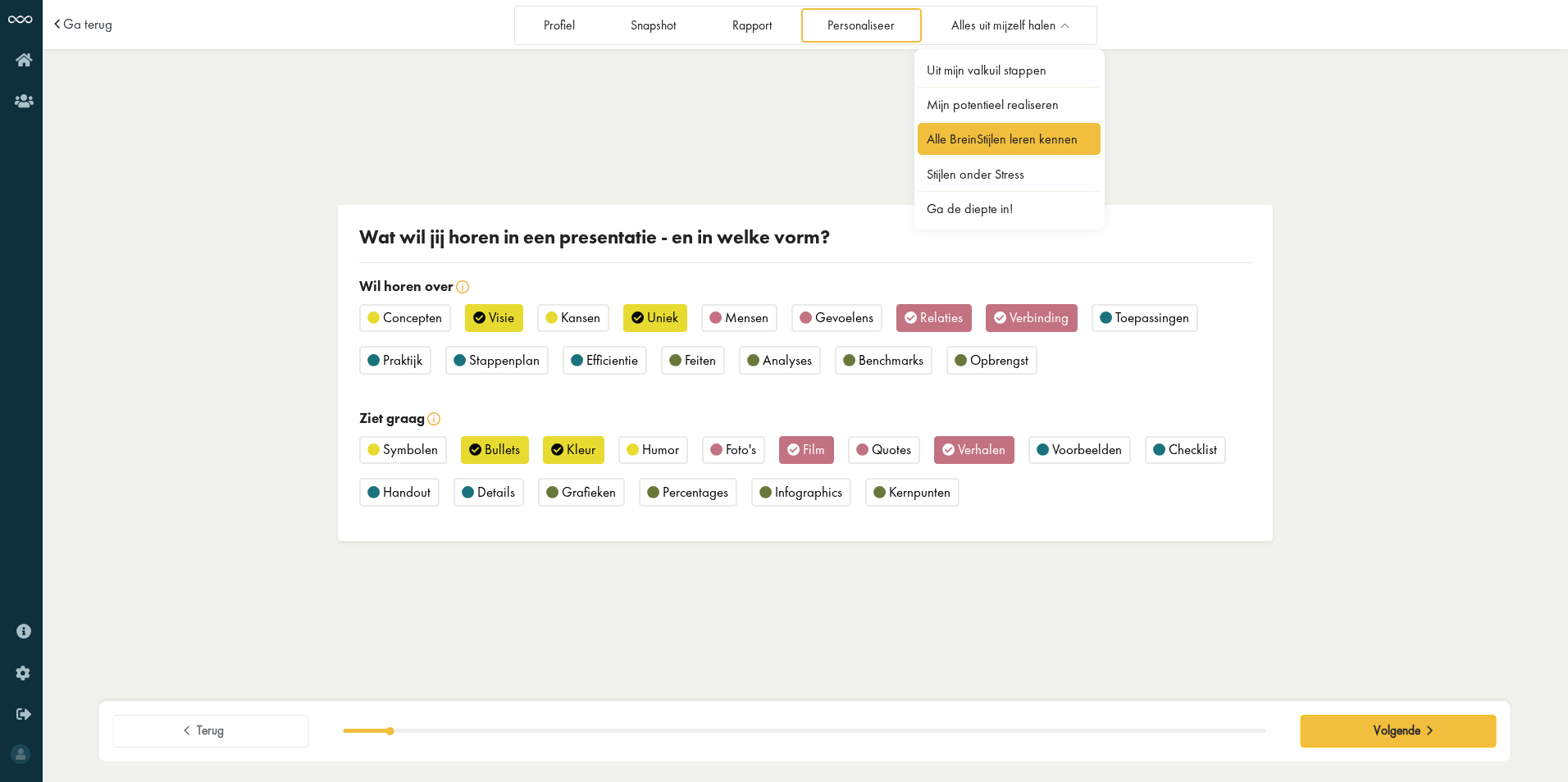
click at [984, 134] on link "Alle BreinStijlen leren kennen" at bounding box center [1009, 138] width 184 height 32
click at [1000, 180] on link "Stijlen onder Stress" at bounding box center [1009, 174] width 184 height 32
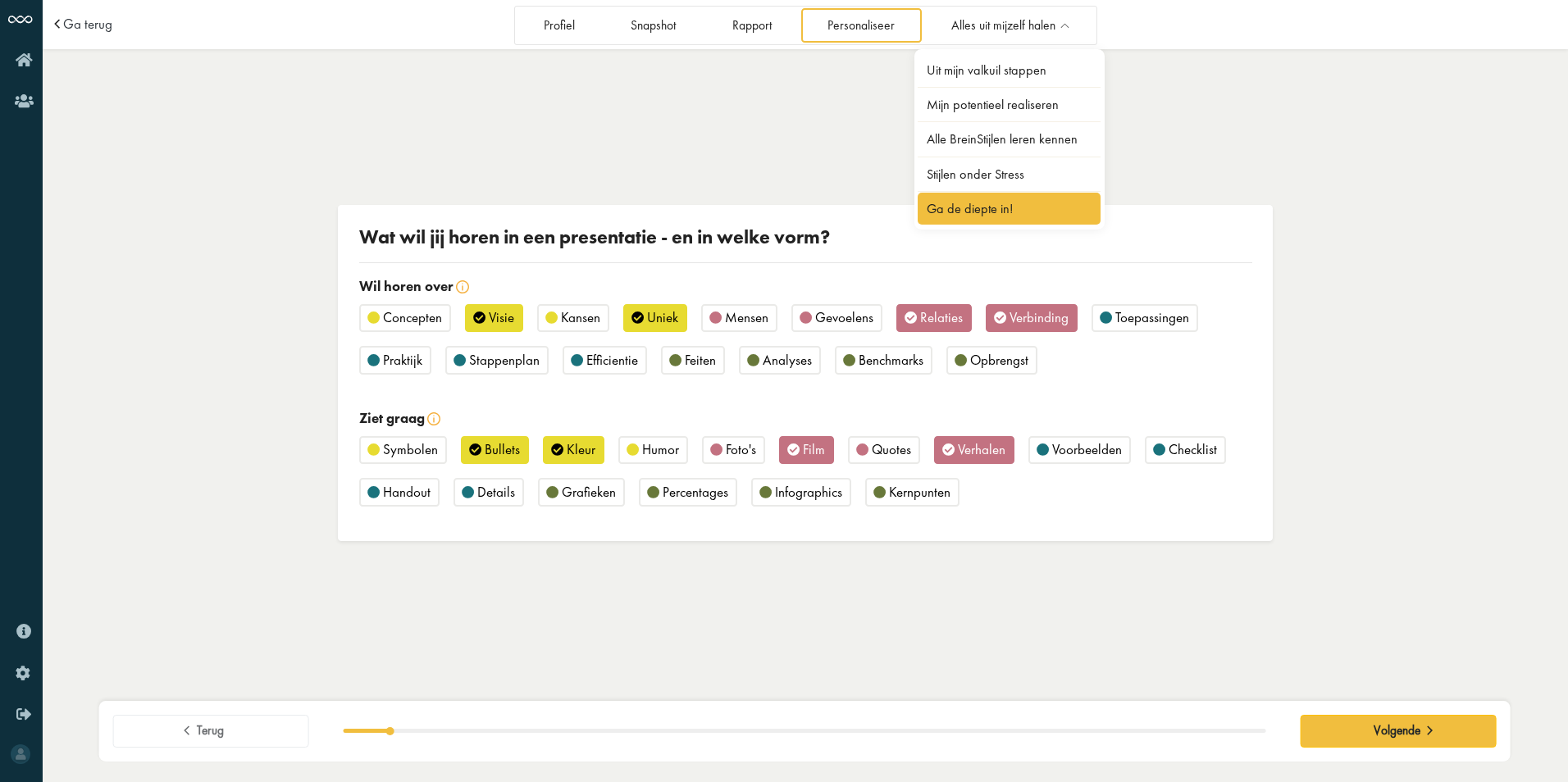
click at [1009, 207] on link "Ga de diepte in!" at bounding box center [1009, 208] width 184 height 32
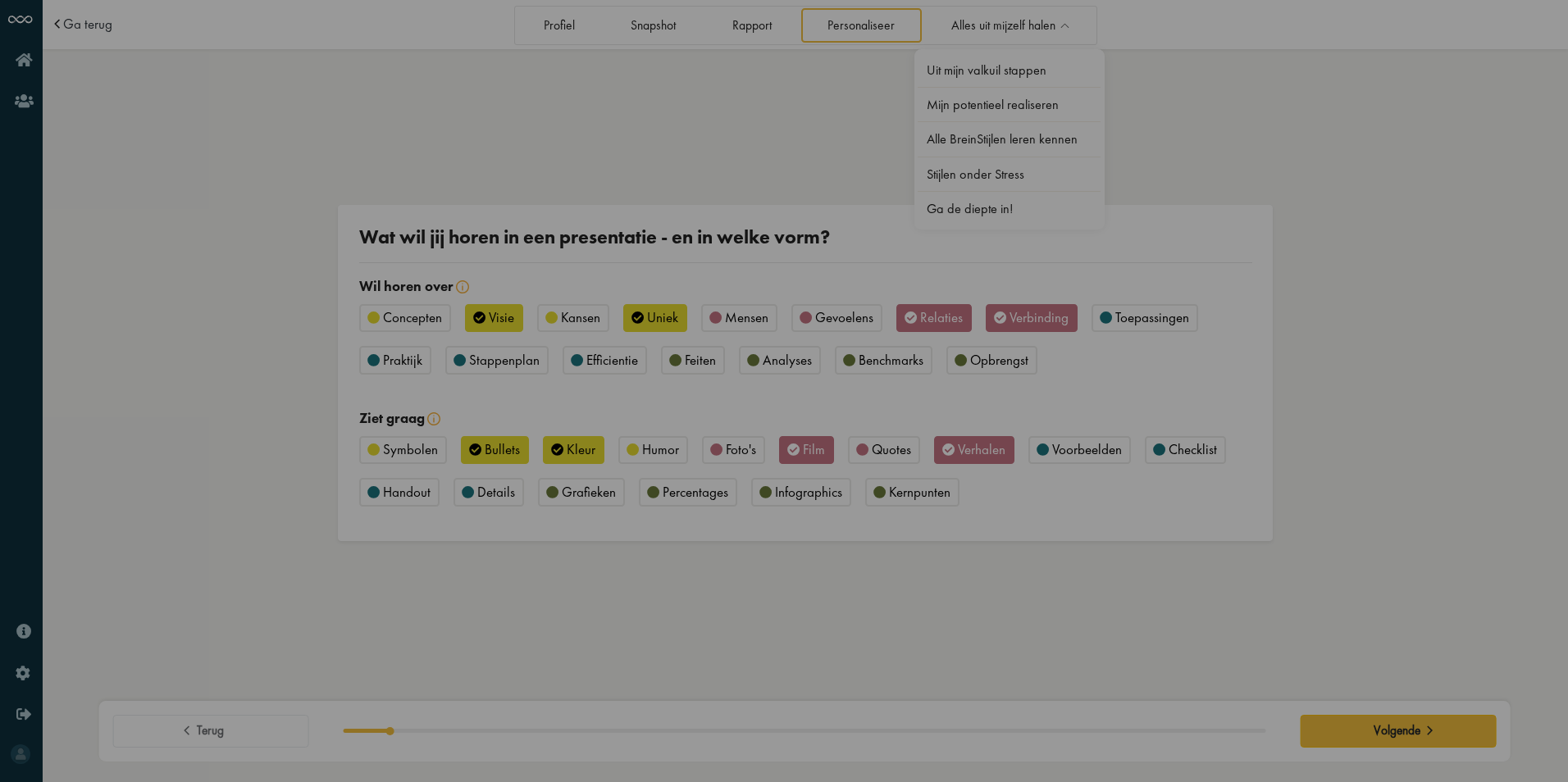
click at [1136, 157] on icon "Close this dialog" at bounding box center [1127, 158] width 26 height 26
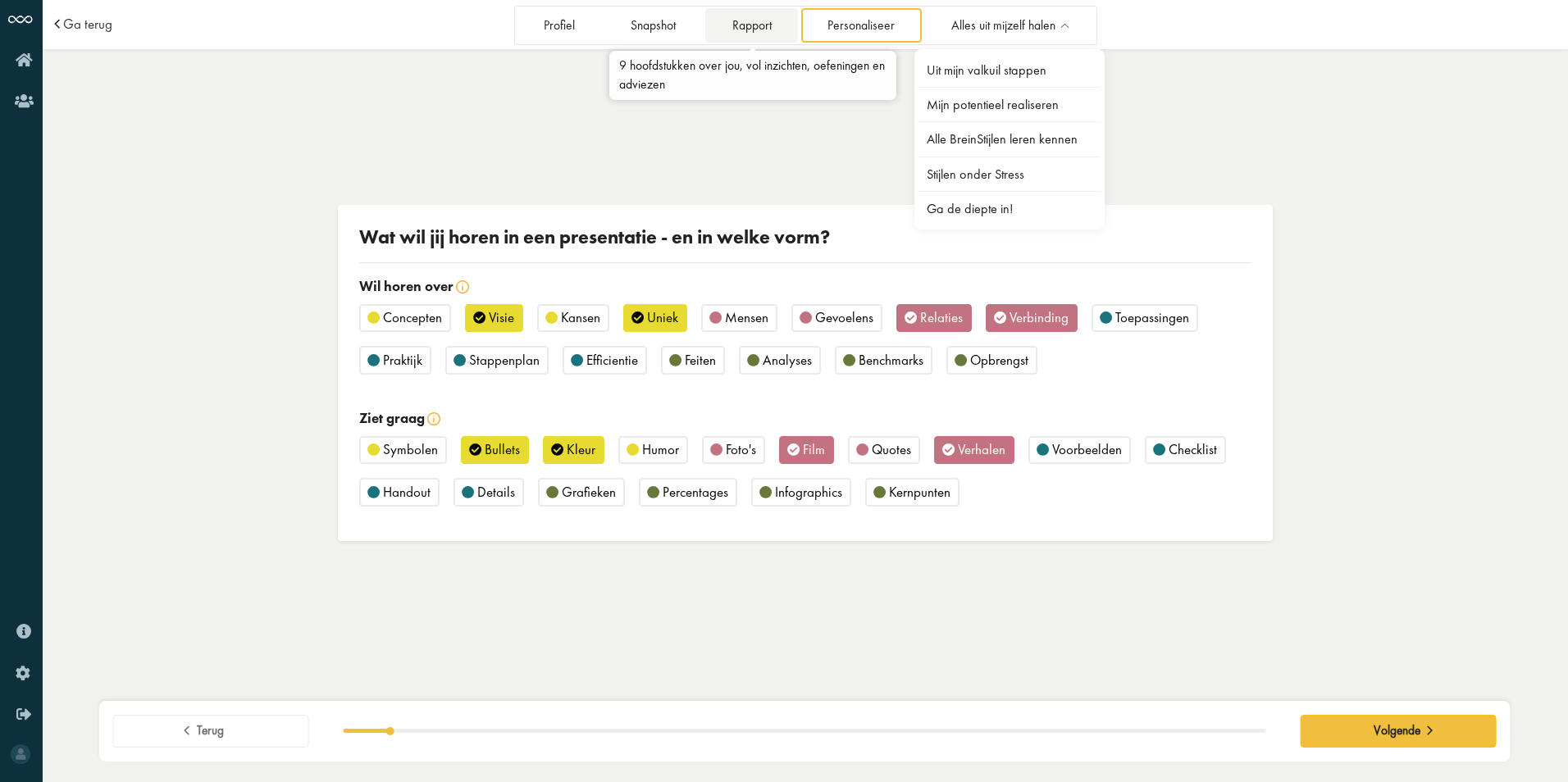
click at [747, 26] on link "Rapport" at bounding box center [751, 25] width 92 height 34
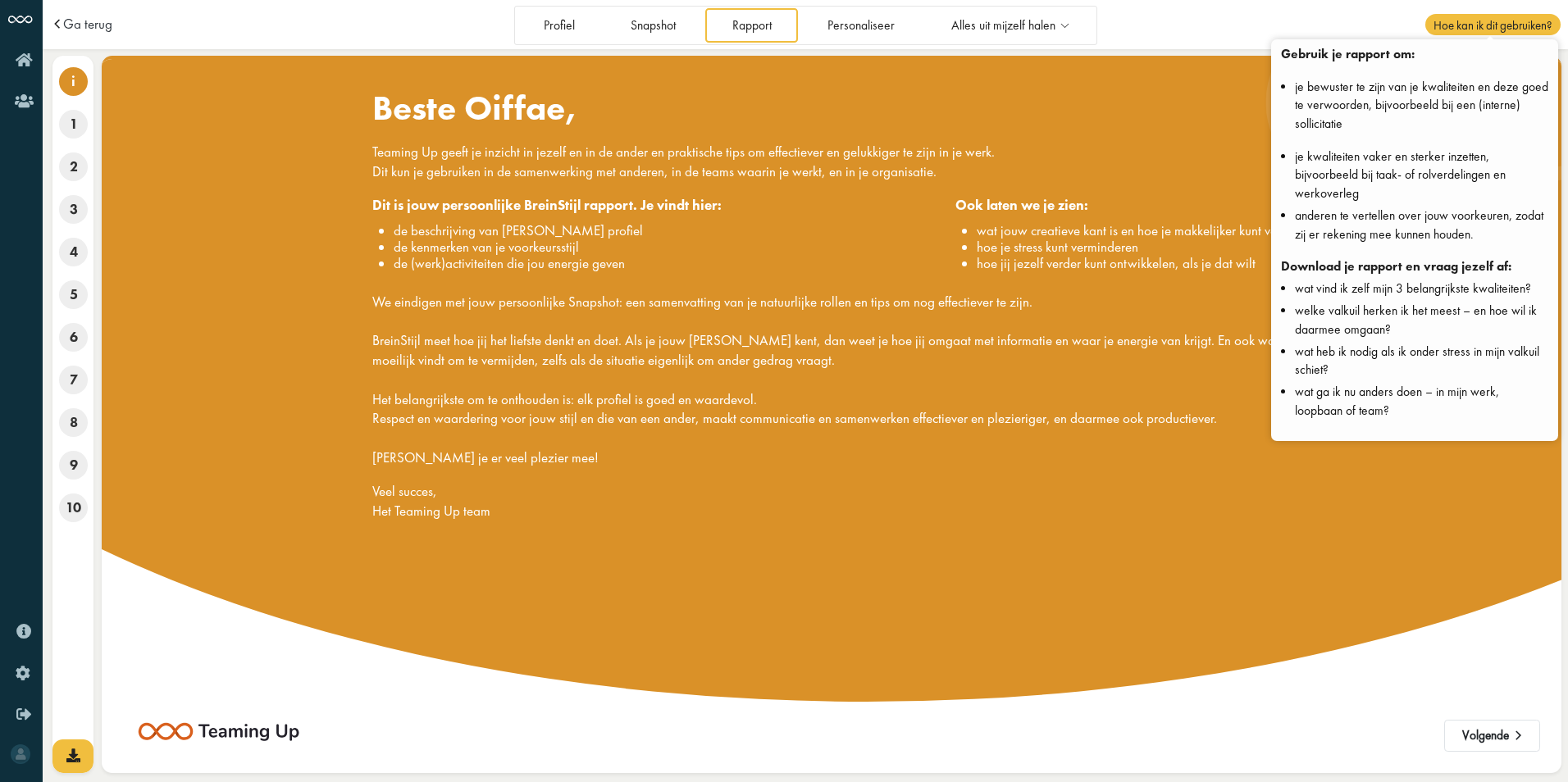
click at [1448, 24] on span "Hoe kan ik dit gebruiken?" at bounding box center [1491, 25] width 134 height 21
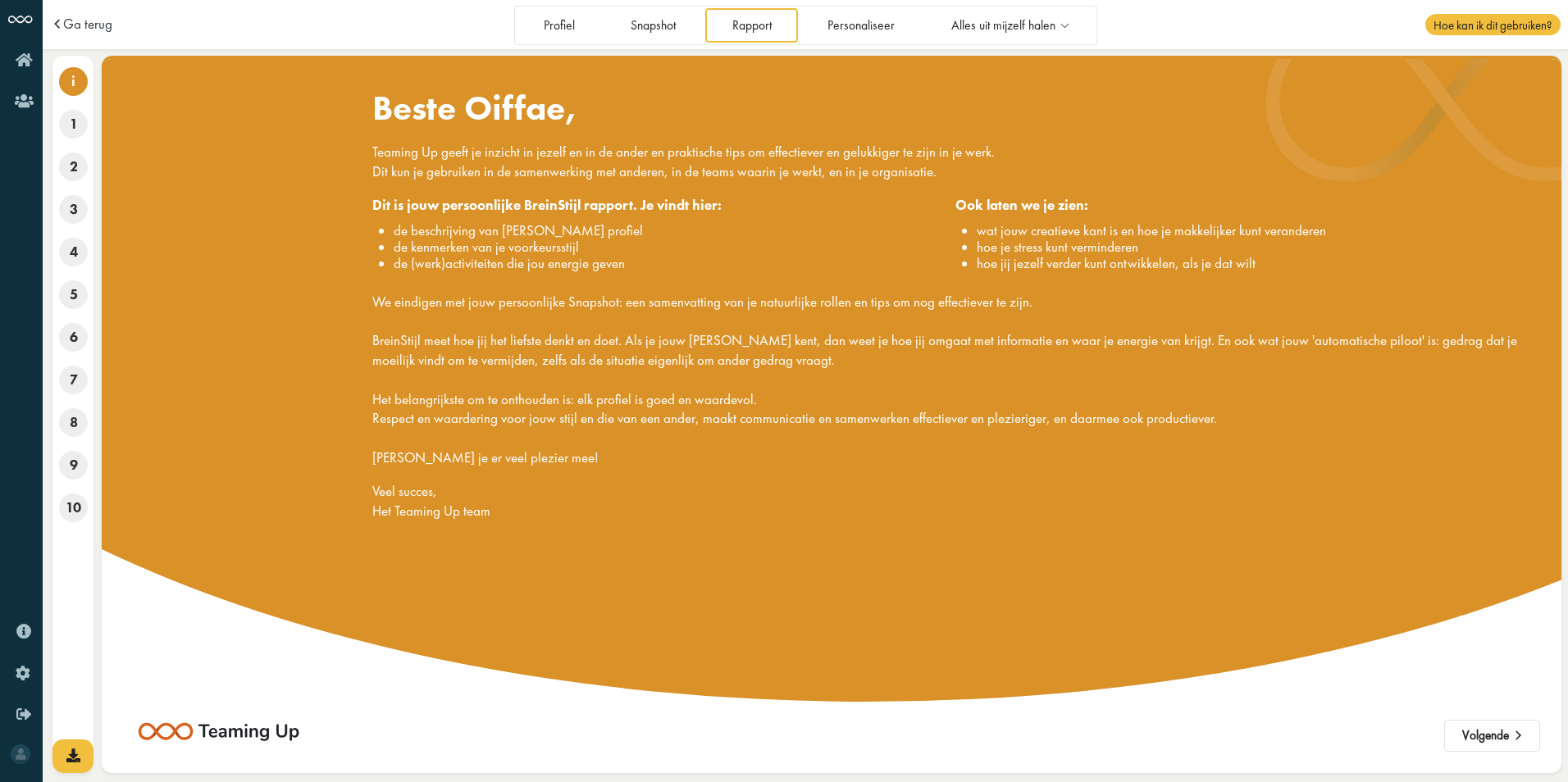
click at [1448, 24] on span "Hoe kan ik dit gebruiken?" at bounding box center [1491, 25] width 134 height 21
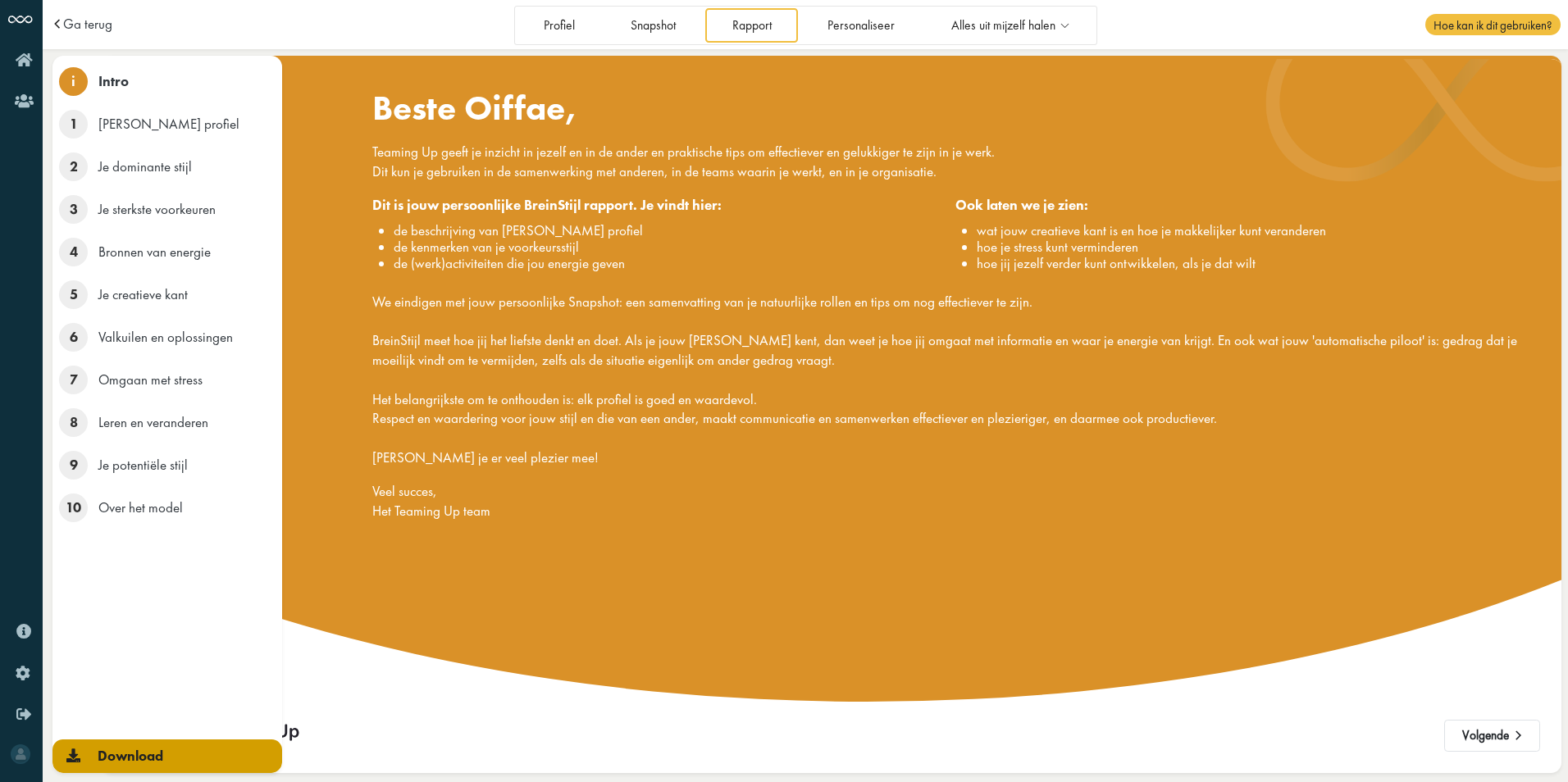
click at [80, 750] on link "Download" at bounding box center [167, 756] width 229 height 34
click at [113, 757] on span "Download" at bounding box center [130, 756] width 66 height 18
click at [58, 124] on li "1 Je BreinStijl profiel" at bounding box center [167, 124] width 229 height 43
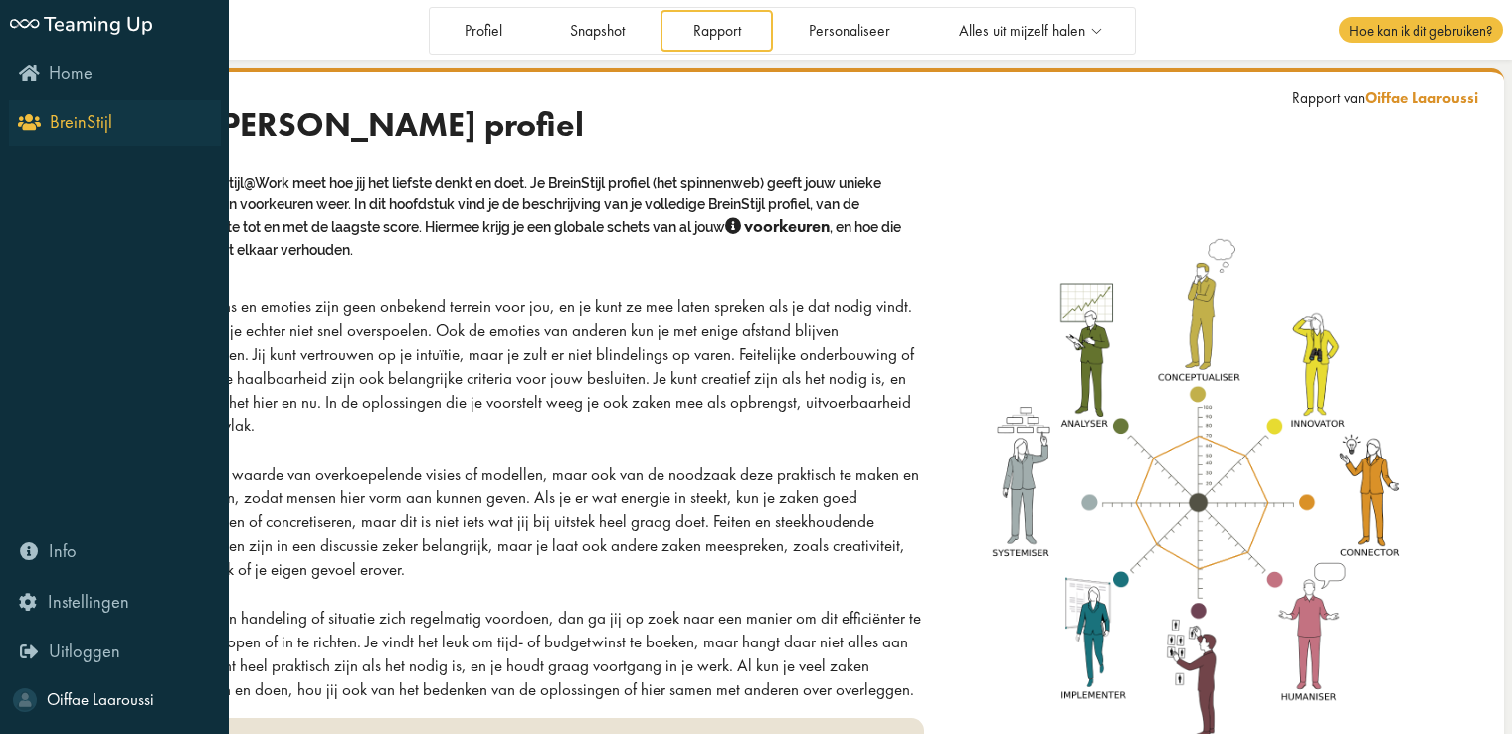
click at [36, 121] on icon "BreinStijl" at bounding box center [67, 121] width 91 height 19
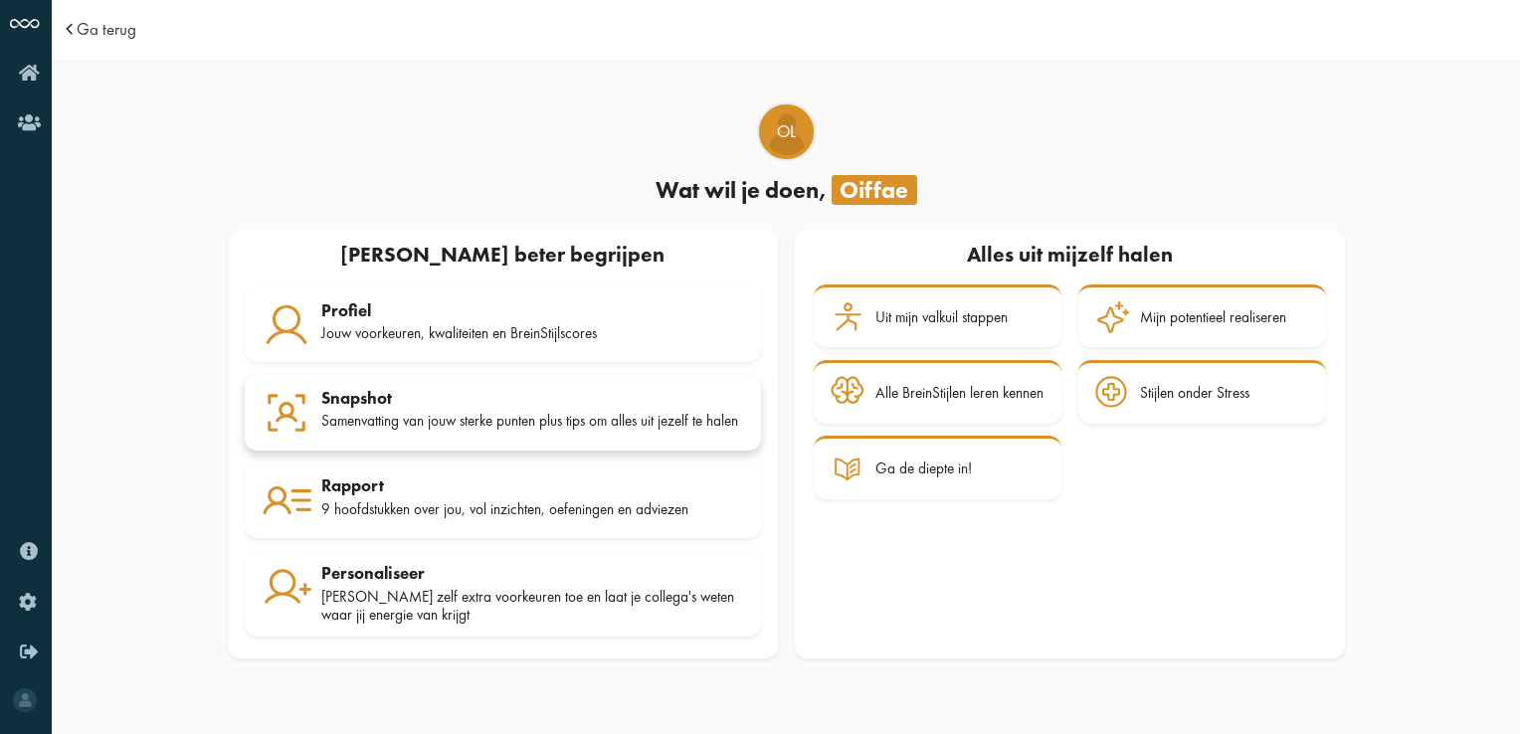
click at [398, 412] on div "Samenvatting van jouw sterke punten plus tips om alles uit jezelf te halen" at bounding box center [532, 421] width 423 height 18
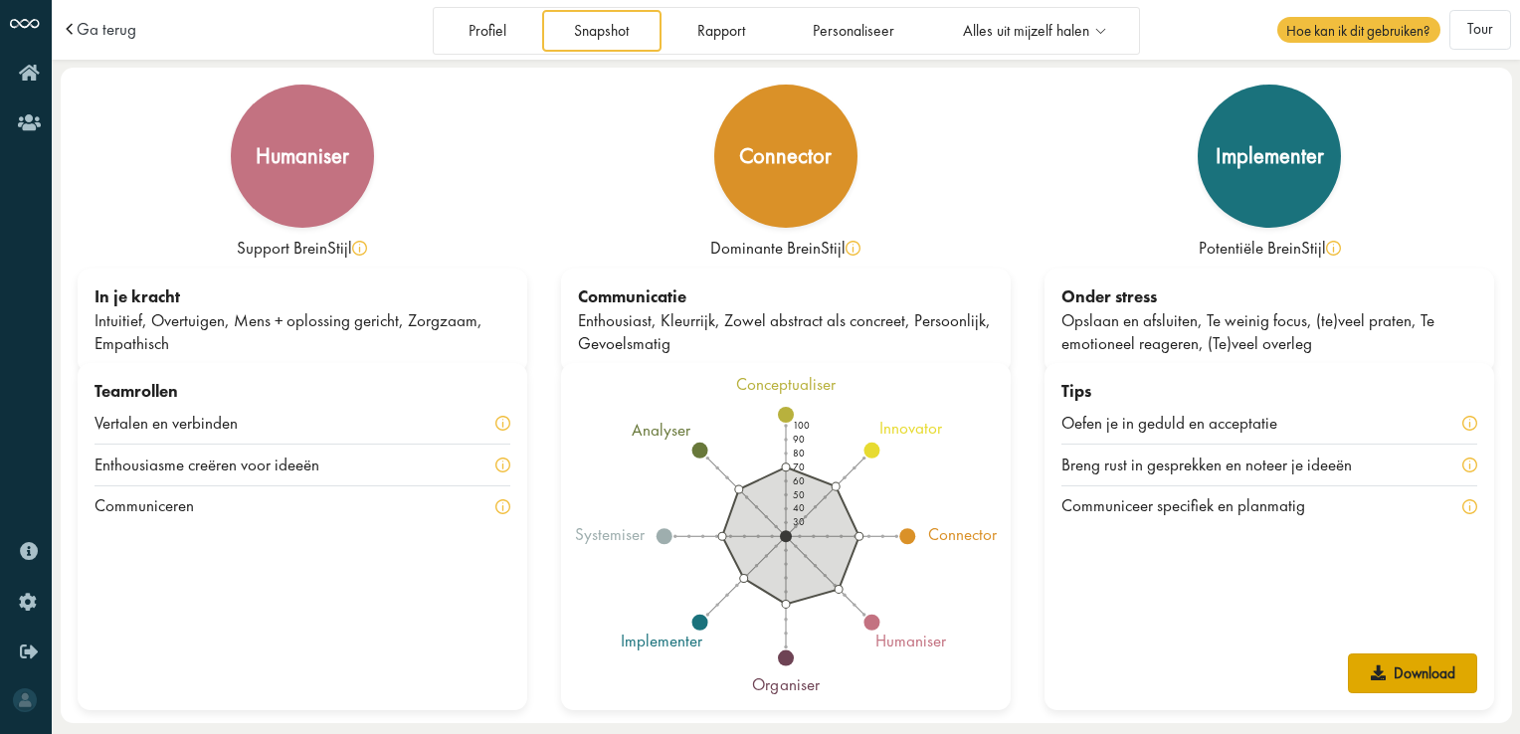
click at [1396, 667] on link "Download" at bounding box center [1412, 673] width 129 height 40
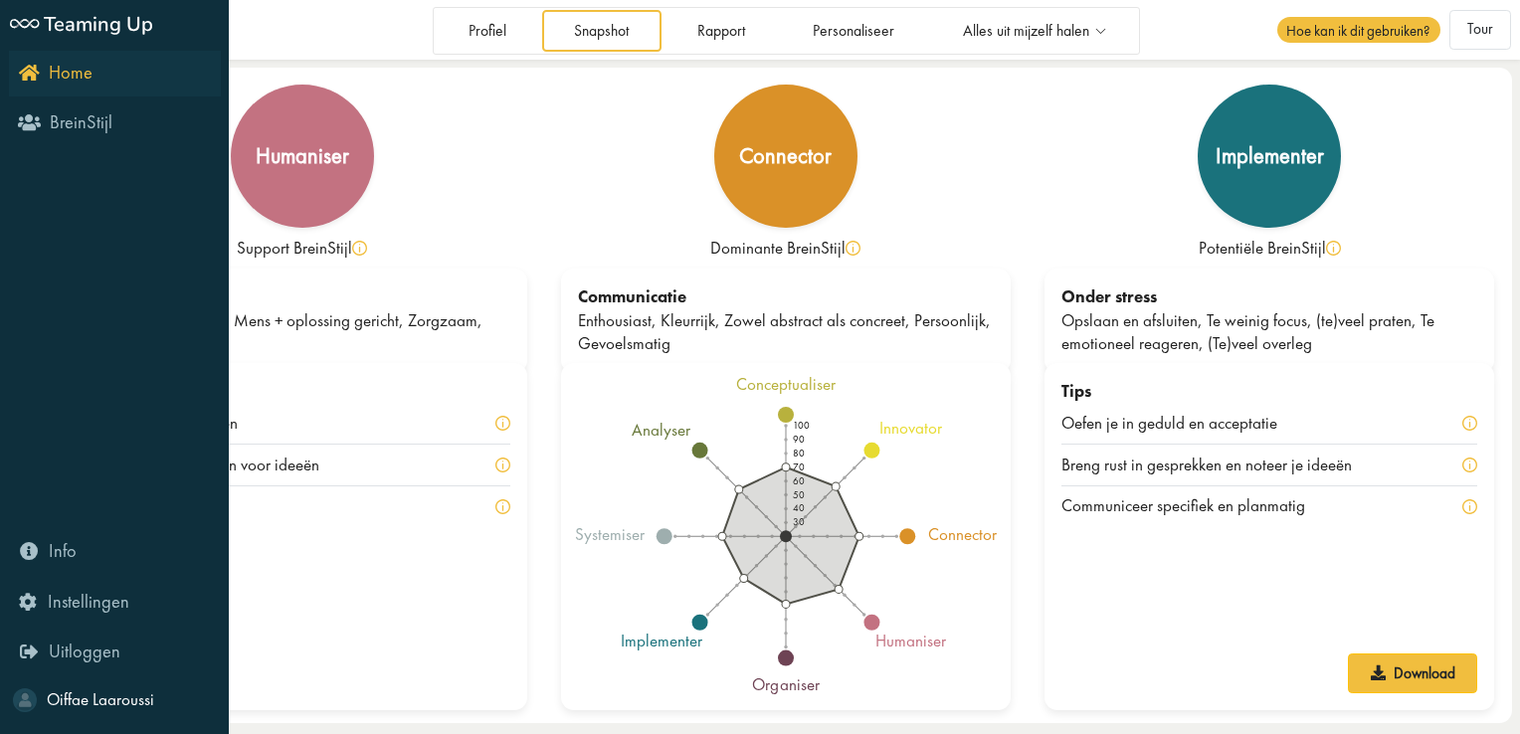
click at [74, 88] on link "Home" at bounding box center [115, 74] width 212 height 46
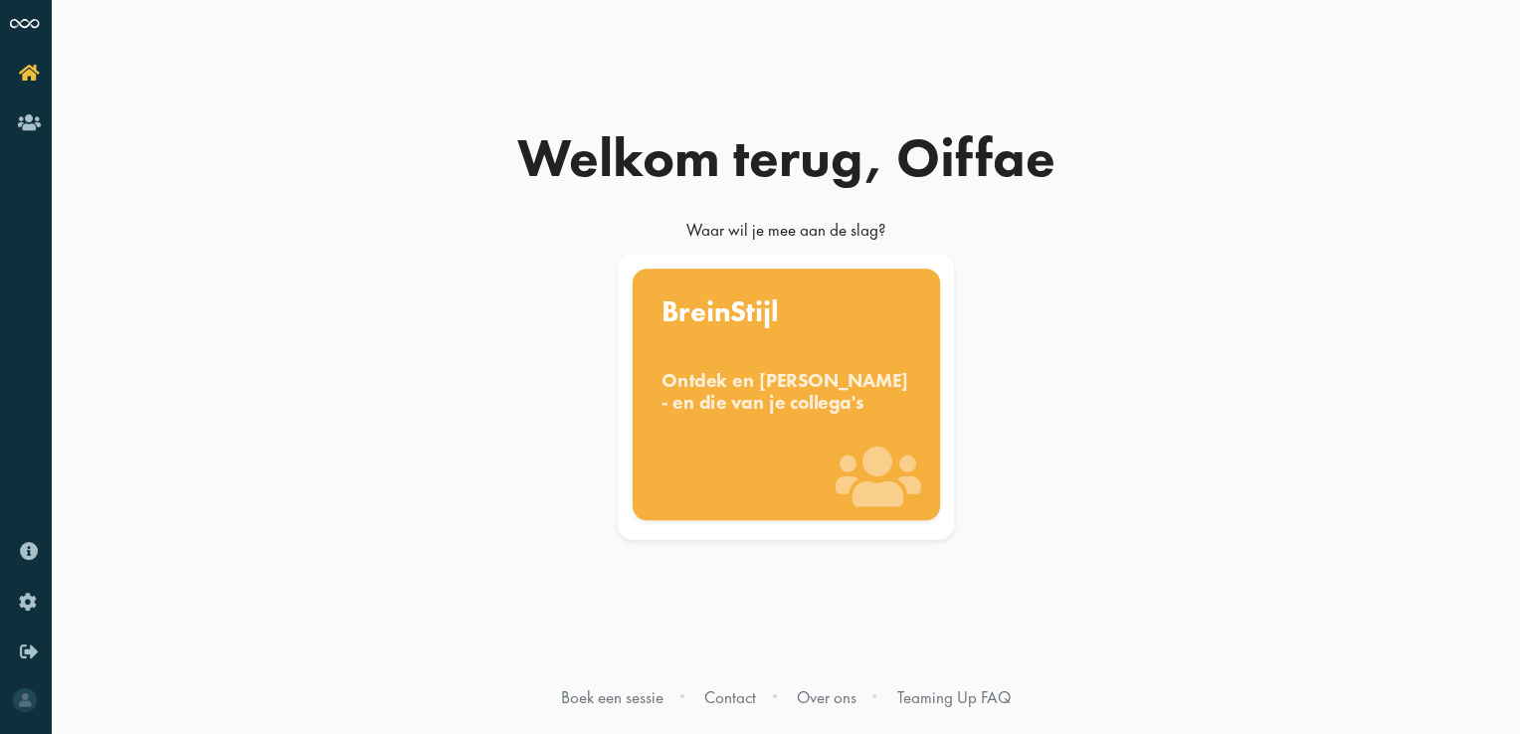
click at [839, 413] on div "Ontdek en benut jouw denkstijl - en die van je collega's" at bounding box center [786, 391] width 250 height 44
